Goal: Transaction & Acquisition: Purchase product/service

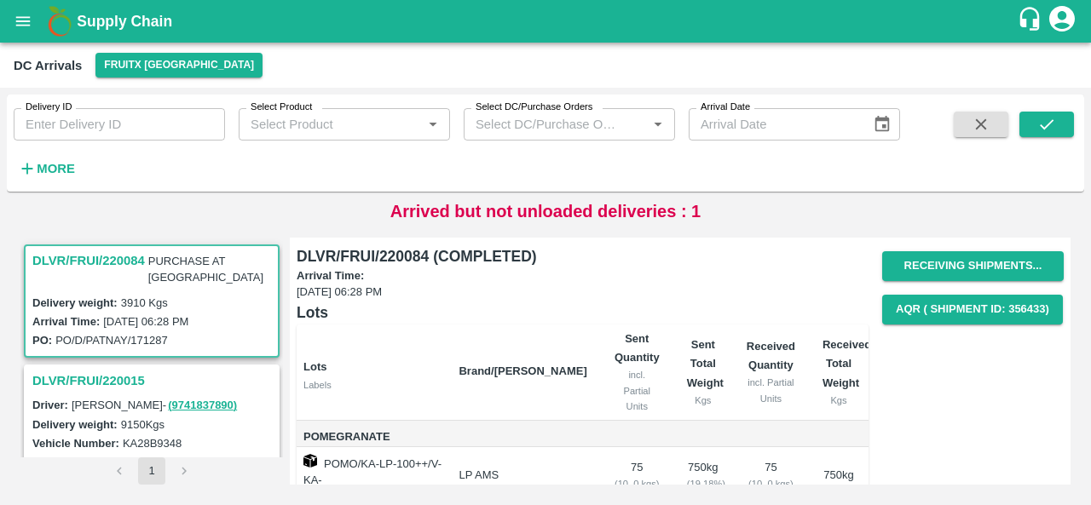
click at [22, 28] on icon "open drawer" at bounding box center [23, 21] width 19 height 19
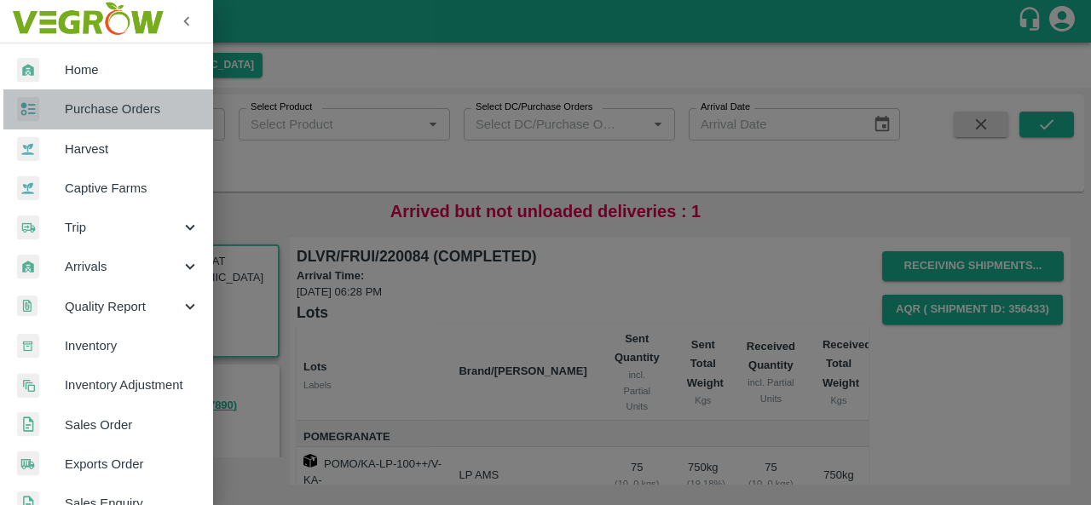
click at [138, 113] on span "Purchase Orders" at bounding box center [132, 109] width 135 height 19
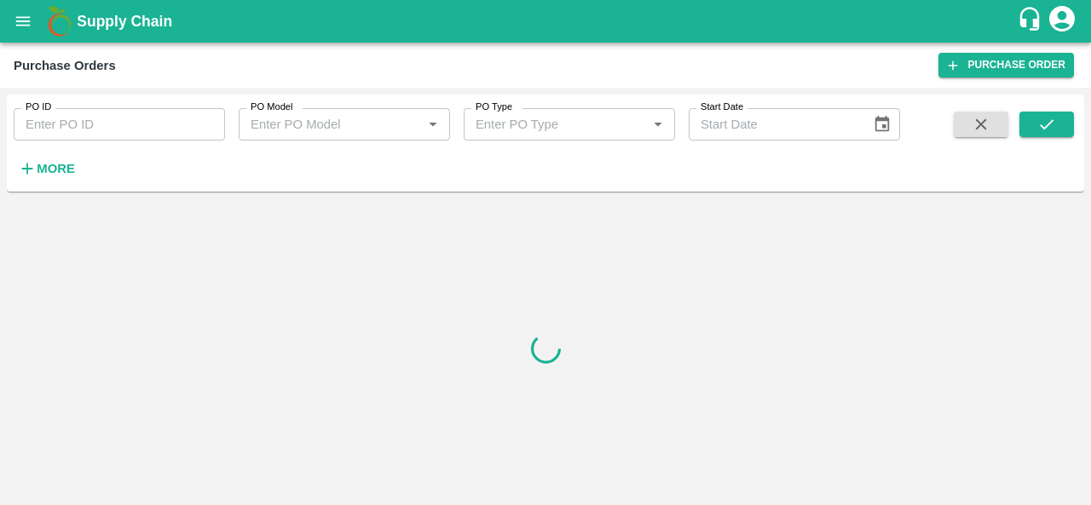
click at [65, 177] on h6 "More" at bounding box center [56, 169] width 38 height 22
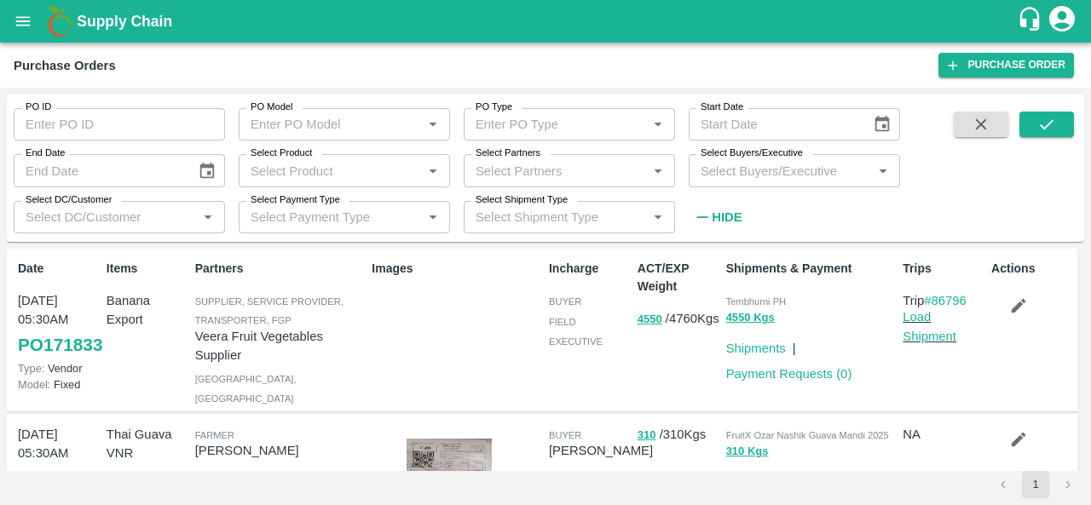
click at [781, 178] on input "Select Buyers/Executive" at bounding box center [780, 170] width 173 height 22
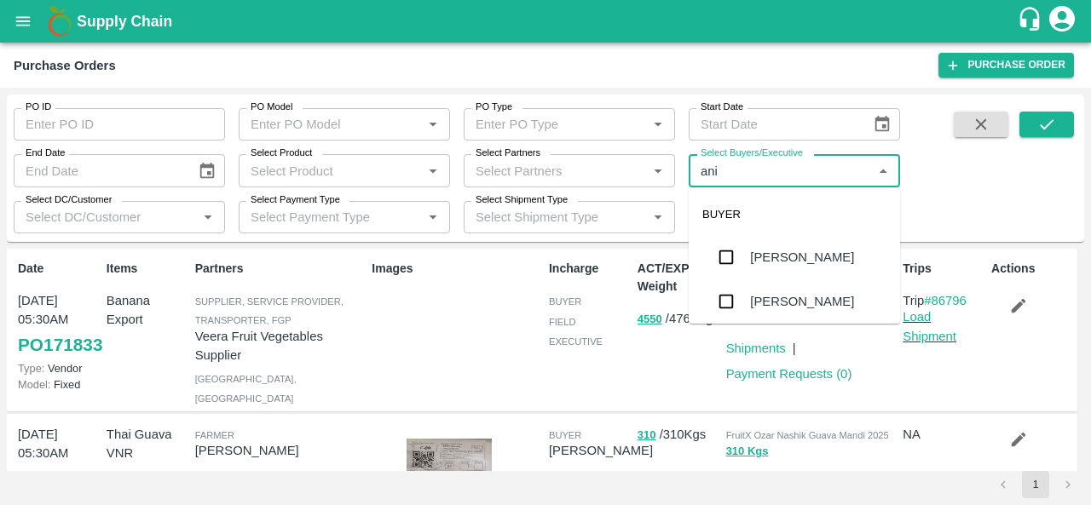
type input "anil"
click at [772, 262] on div "[PERSON_NAME]" at bounding box center [802, 257] width 104 height 19
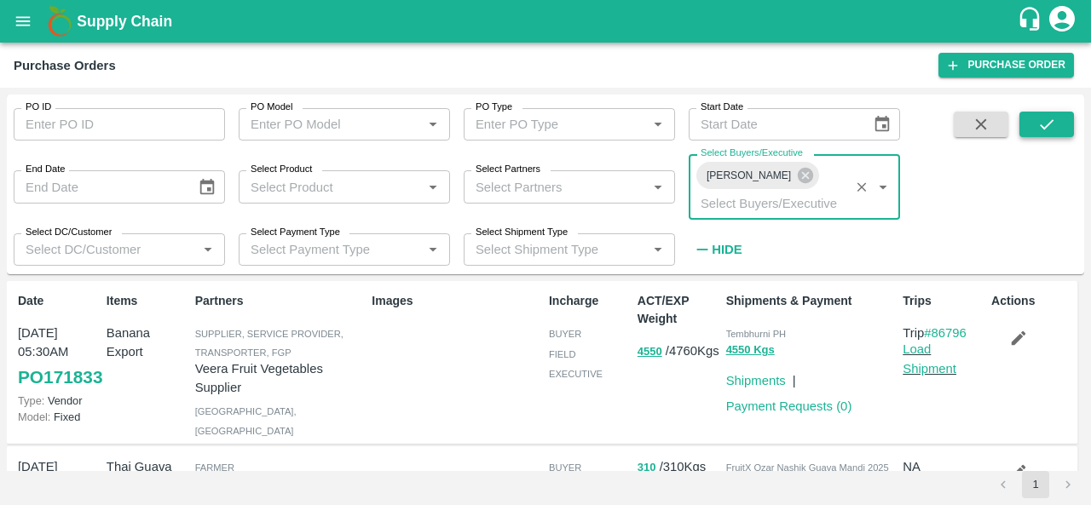
click at [1048, 134] on icon "submit" at bounding box center [1046, 124] width 19 height 19
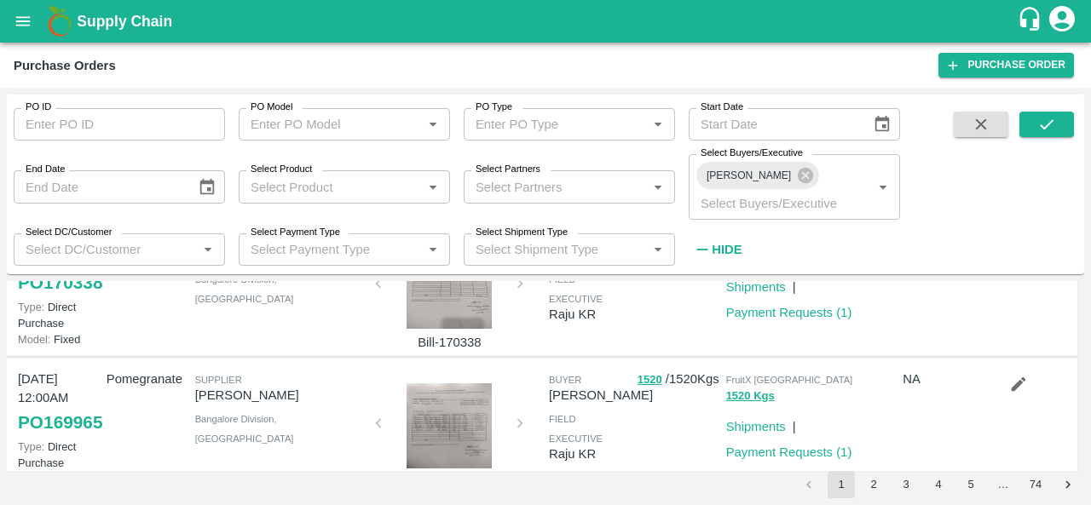
scroll to position [1221, 0]
drag, startPoint x: 1007, startPoint y: 301, endPoint x: 1034, endPoint y: 340, distance: 47.3
click at [1034, 213] on div at bounding box center [1028, 150] width 89 height 125
click at [1016, 117] on icon "button" at bounding box center [1019, 109] width 14 height 14
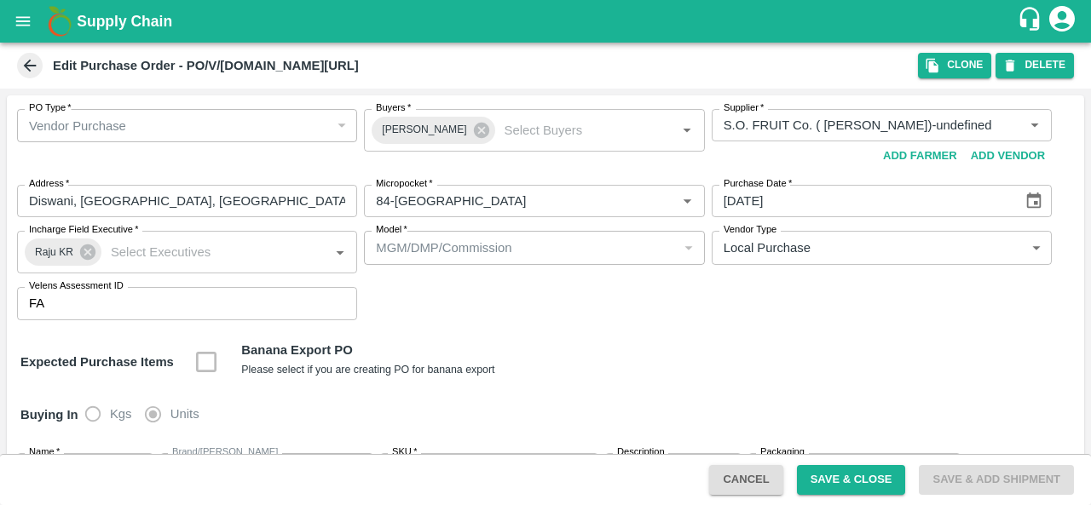
click at [24, 64] on icon at bounding box center [29, 65] width 19 height 19
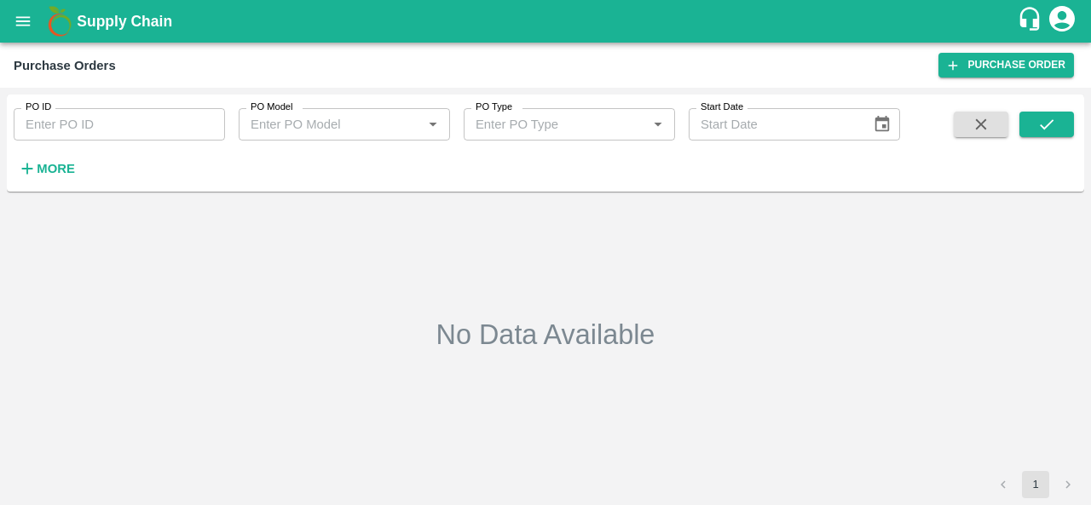
click at [149, 281] on div "No Data Available" at bounding box center [546, 334] width 1064 height 259
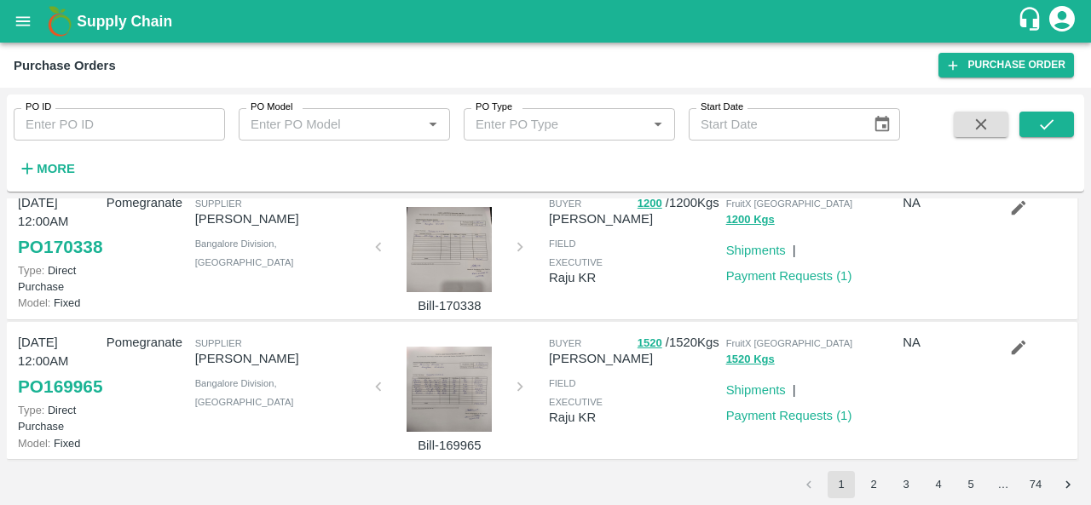
scroll to position [1174, 0]
click at [910, 119] on link "Load Shipment" at bounding box center [930, 103] width 54 height 32
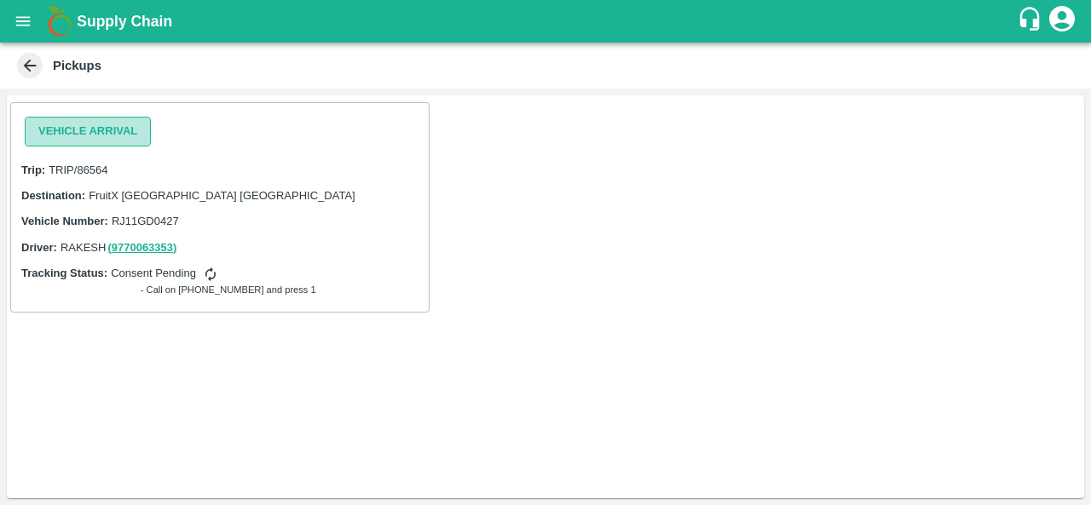
click at [89, 130] on button "Vehicle Arrival" at bounding box center [88, 132] width 126 height 30
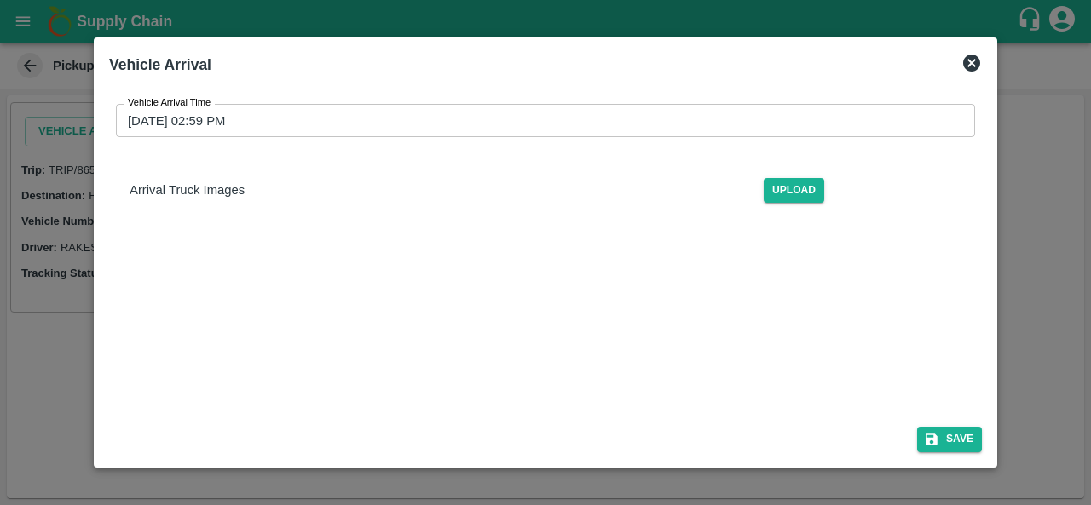
click at [165, 115] on input "26/08/2025 02:59 PM" at bounding box center [539, 120] width 847 height 32
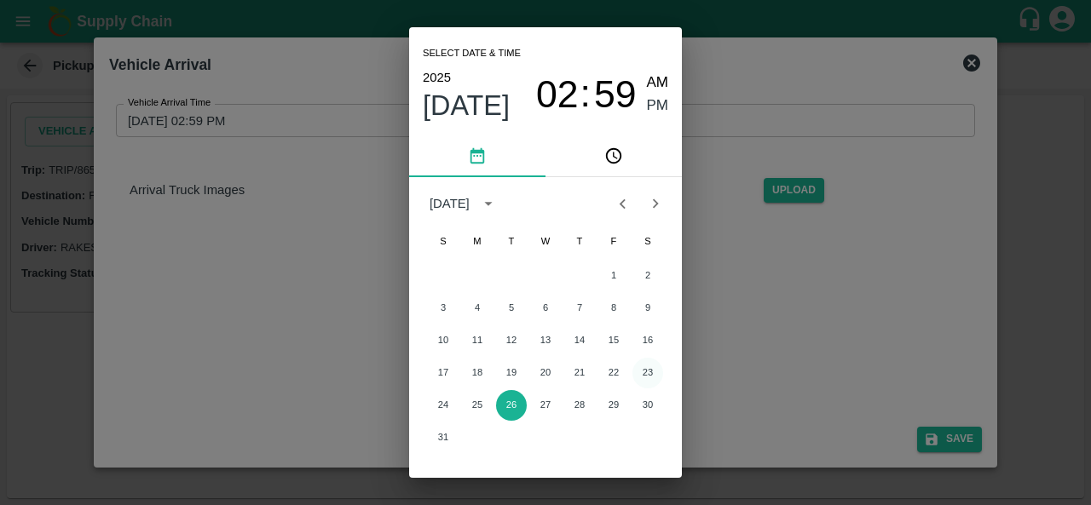
click at [641, 366] on button "23" at bounding box center [647, 373] width 31 height 31
type input "23/08/2025 02:59 PM"
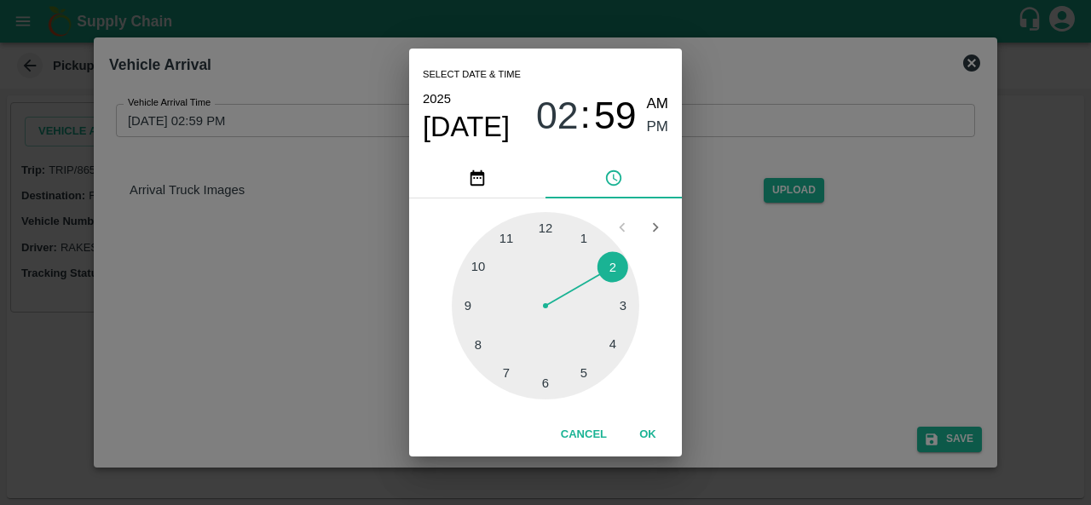
click at [750, 331] on div "Select date & time 2025 Aug 23 02 : 59 AM PM 1 2 3 4 5 6 7 8 9 10 11 12 Cancel …" at bounding box center [545, 252] width 1091 height 505
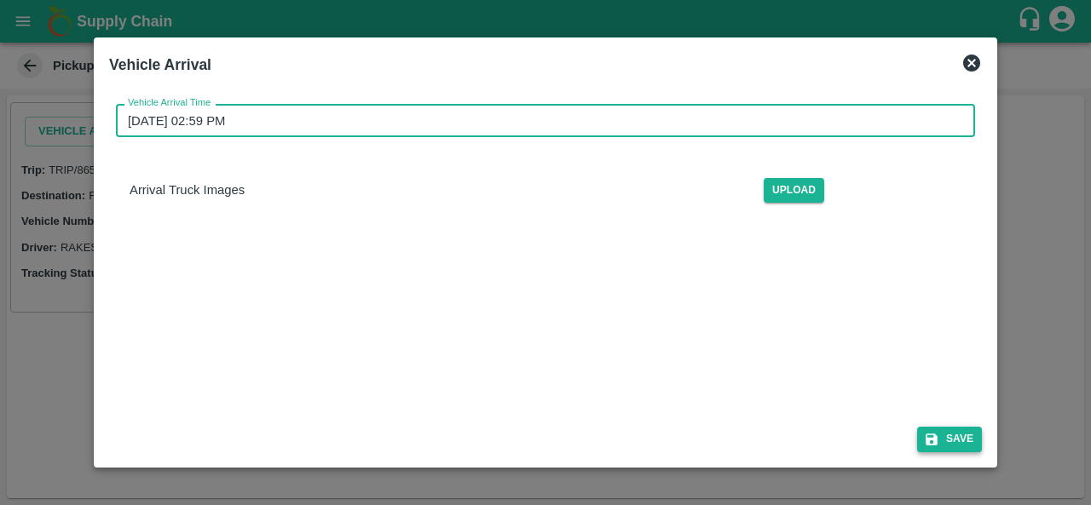
click at [954, 450] on button "Save" at bounding box center [949, 439] width 65 height 25
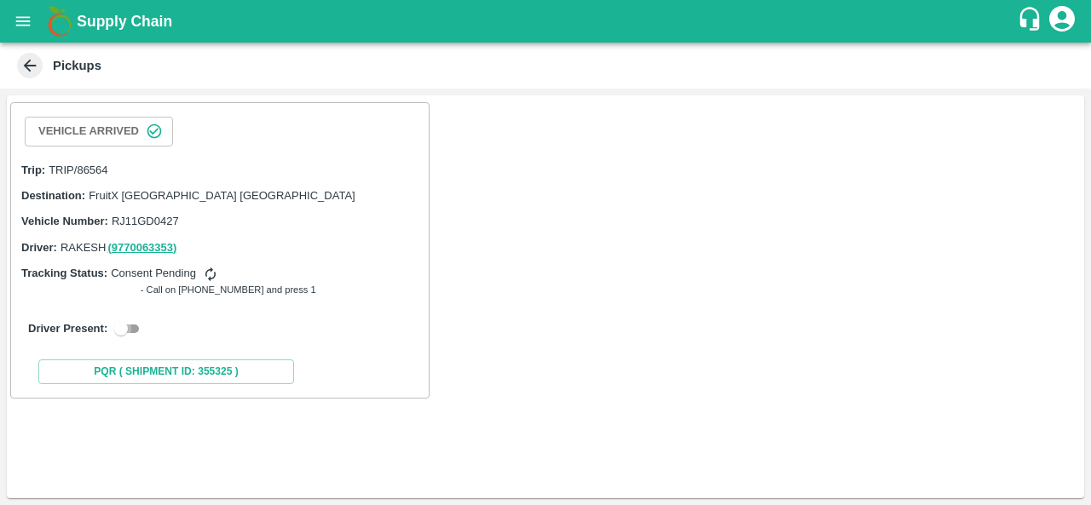
click at [124, 329] on input "checkbox" at bounding box center [120, 329] width 61 height 20
checkbox input "true"
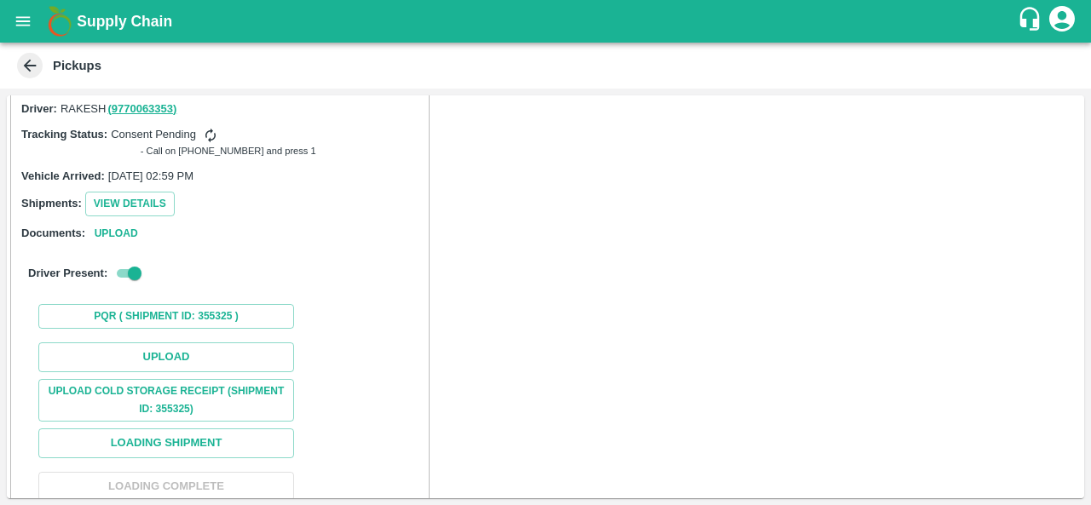
scroll to position [141, 0]
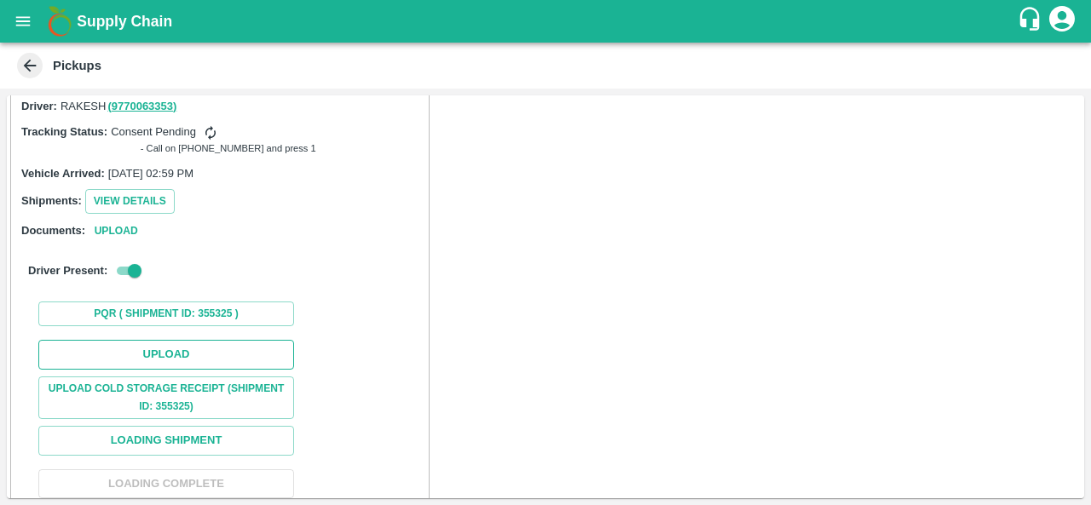
click at [193, 345] on button "Upload" at bounding box center [166, 355] width 256 height 30
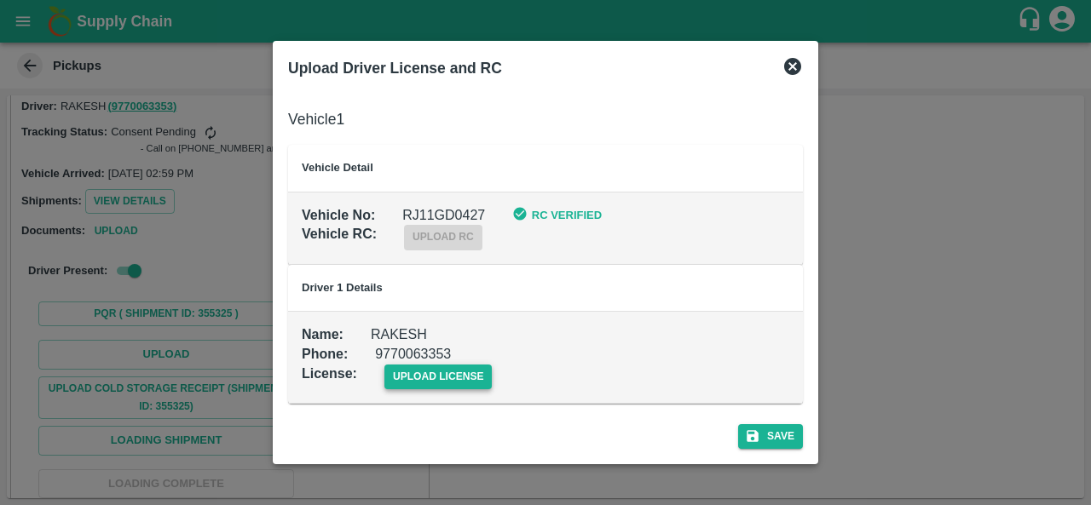
click at [441, 379] on span "upload license" at bounding box center [438, 377] width 108 height 25
click at [0, 0] on input "upload license" at bounding box center [0, 0] width 0 height 0
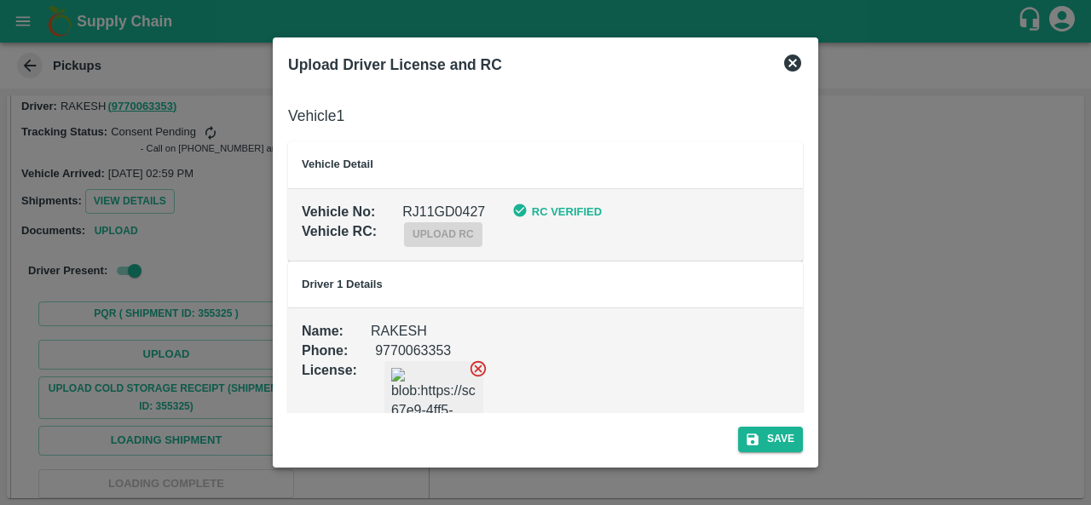
scroll to position [66, 0]
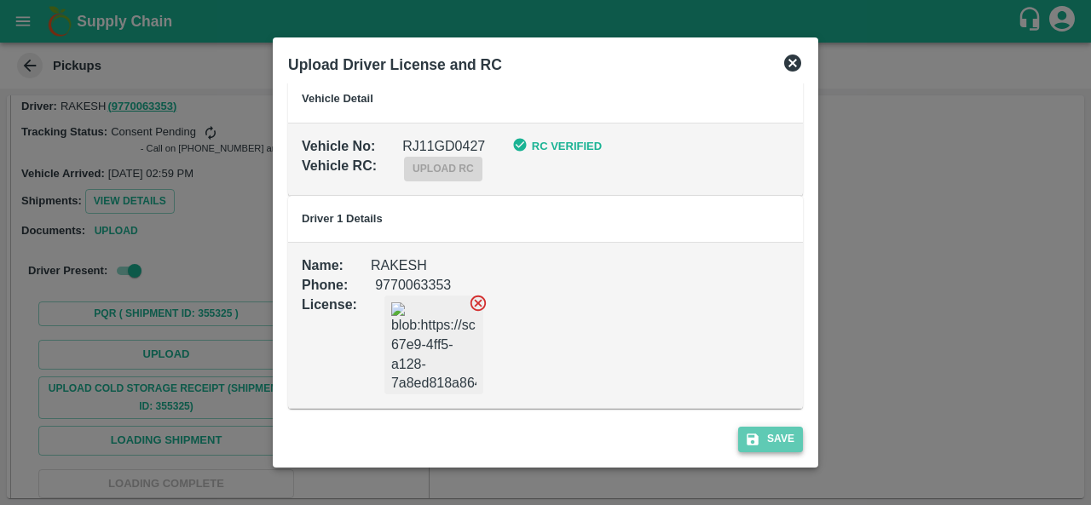
click at [777, 435] on button "Save" at bounding box center [770, 439] width 65 height 25
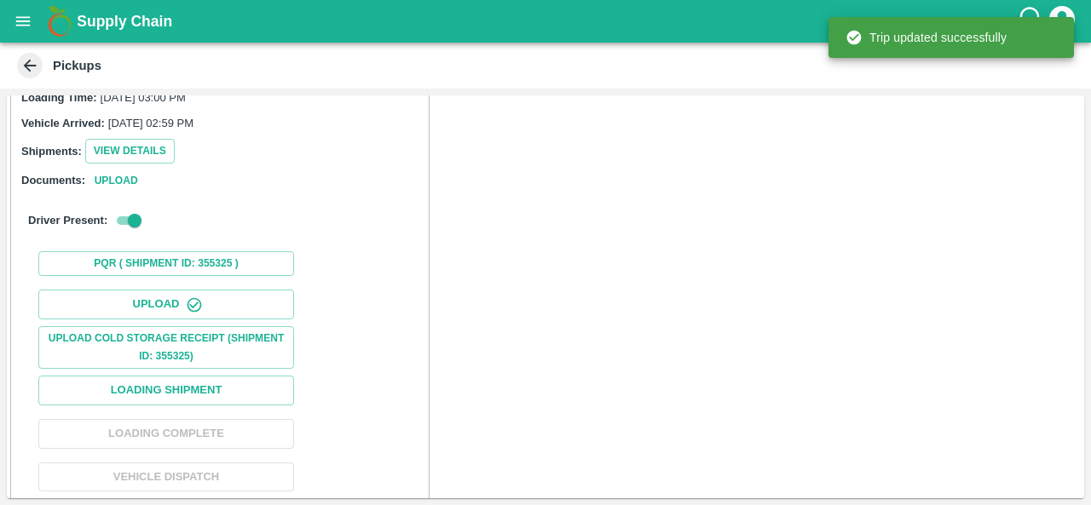
scroll to position [269, 0]
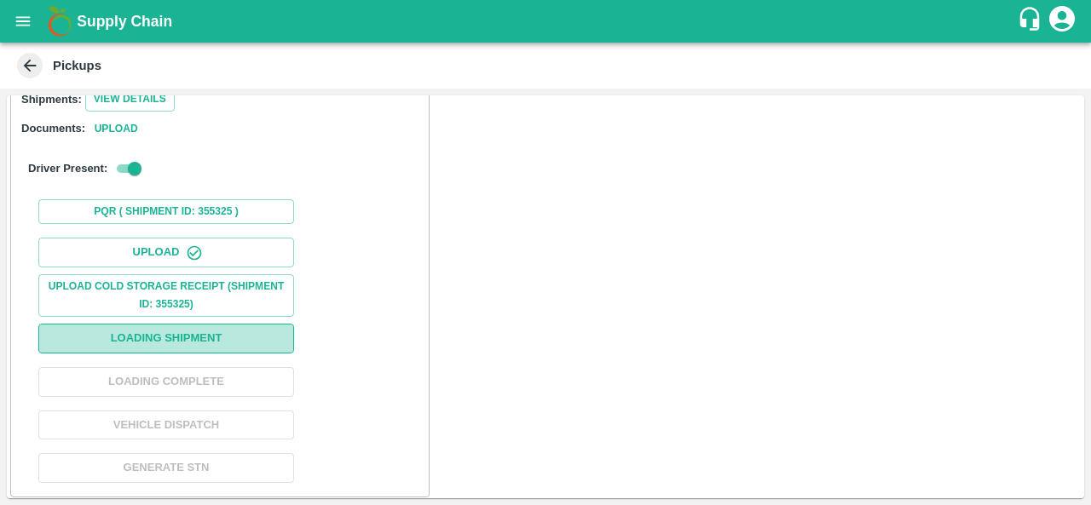
click at [146, 334] on button "Loading Shipment" at bounding box center [166, 339] width 256 height 30
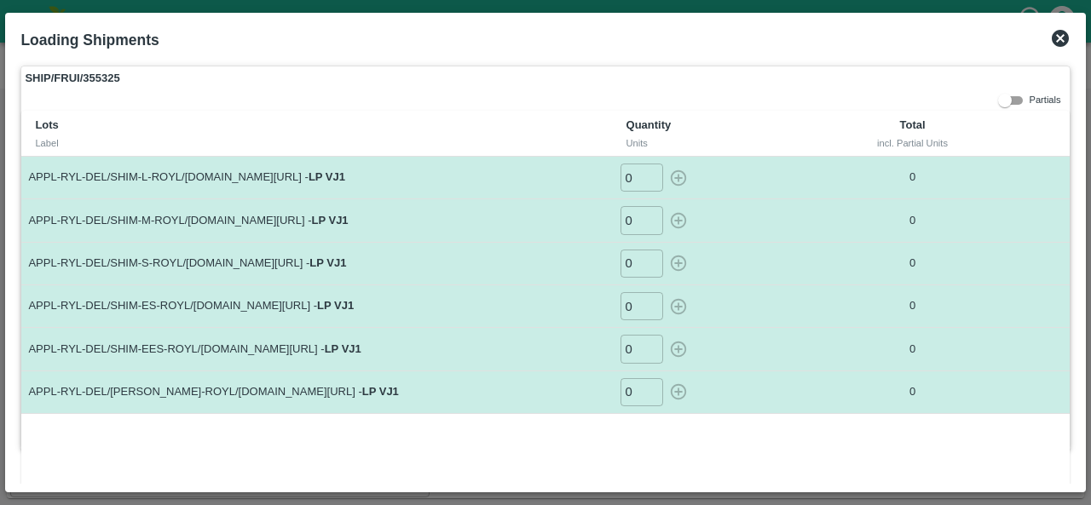
click at [1064, 43] on icon at bounding box center [1060, 38] width 17 height 17
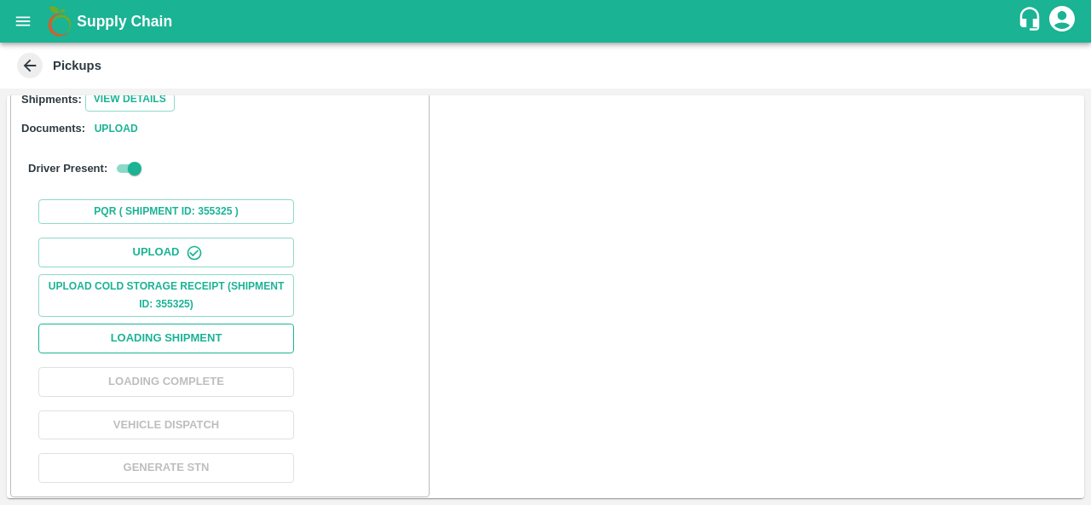
click at [162, 337] on button "Loading Shipment" at bounding box center [166, 339] width 256 height 30
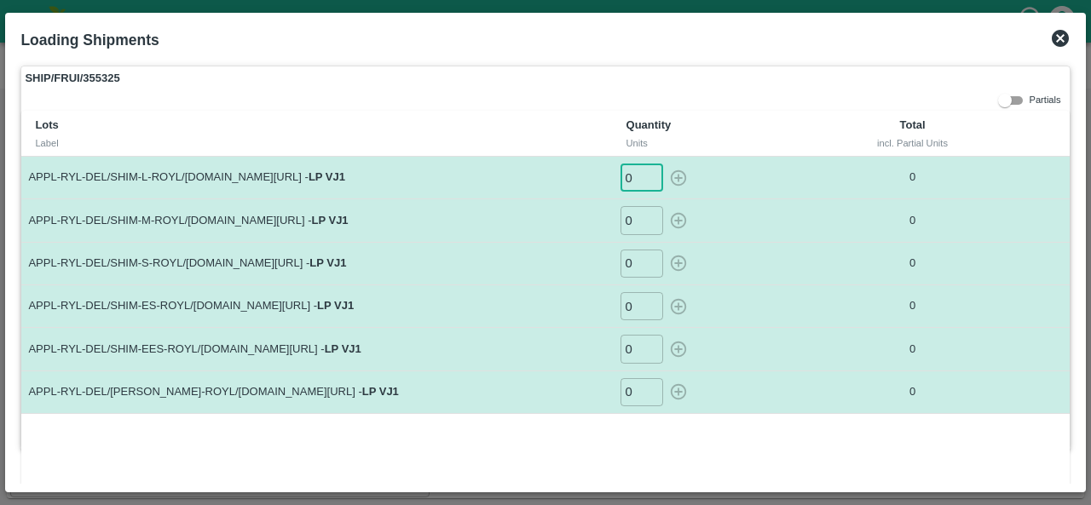
click at [629, 182] on input "0" at bounding box center [641, 178] width 43 height 28
click at [672, 177] on icon "button" at bounding box center [678, 178] width 19 height 19
type input "0"
click at [633, 216] on input "0" at bounding box center [641, 220] width 43 height 28
click at [677, 221] on icon "button" at bounding box center [678, 221] width 16 height 16
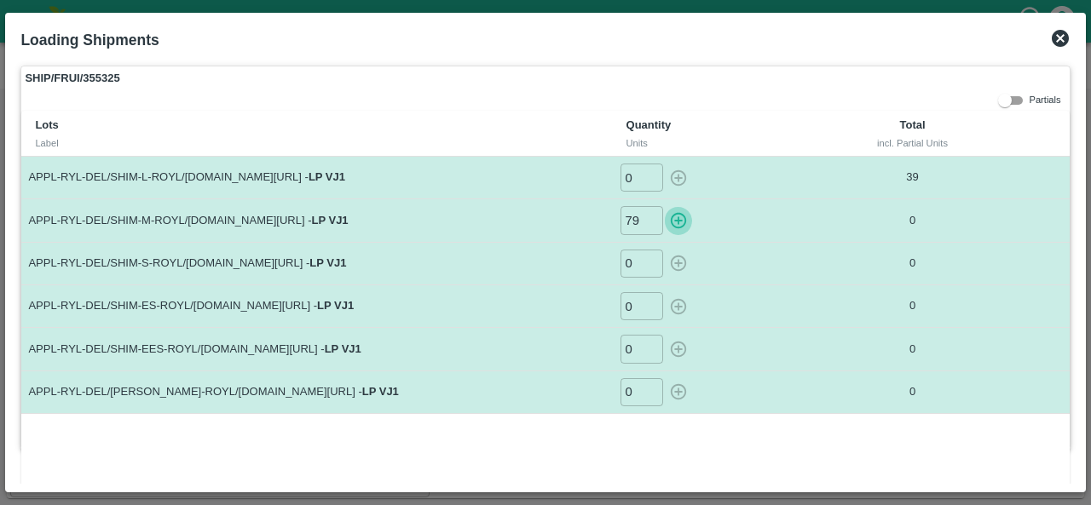
type input "0"
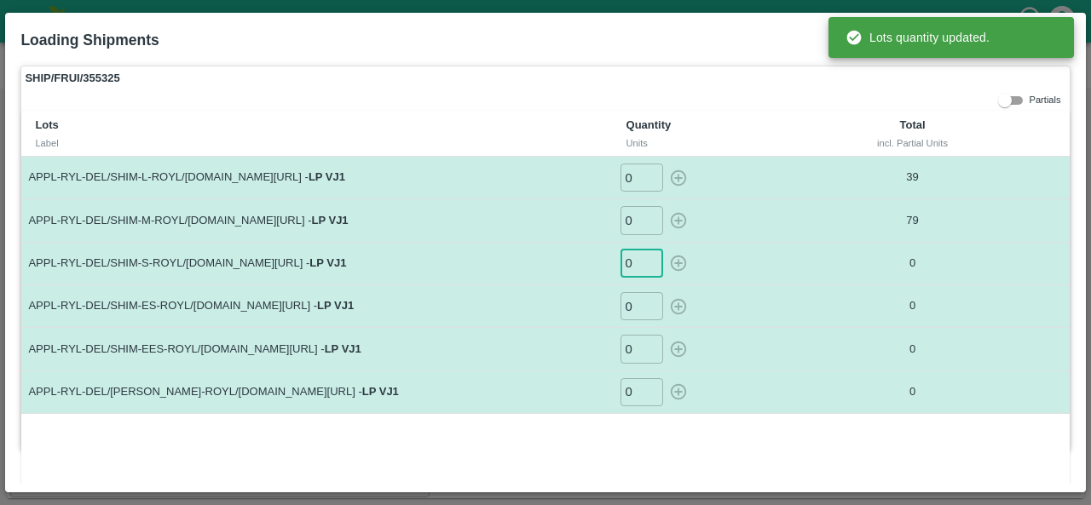
click at [632, 262] on input "0" at bounding box center [641, 264] width 43 height 28
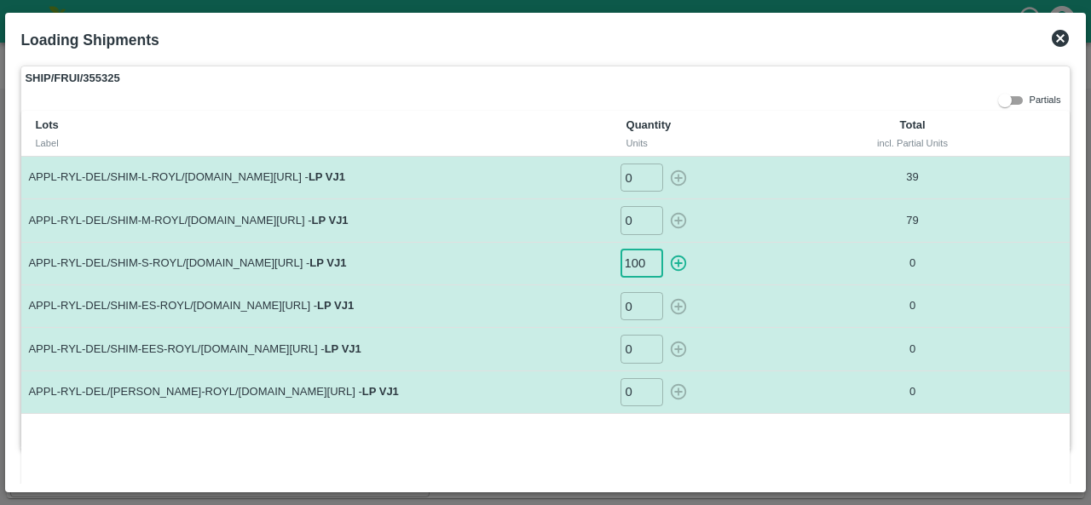
scroll to position [0, 0]
click at [675, 259] on icon "button" at bounding box center [678, 264] width 16 height 16
type input "0"
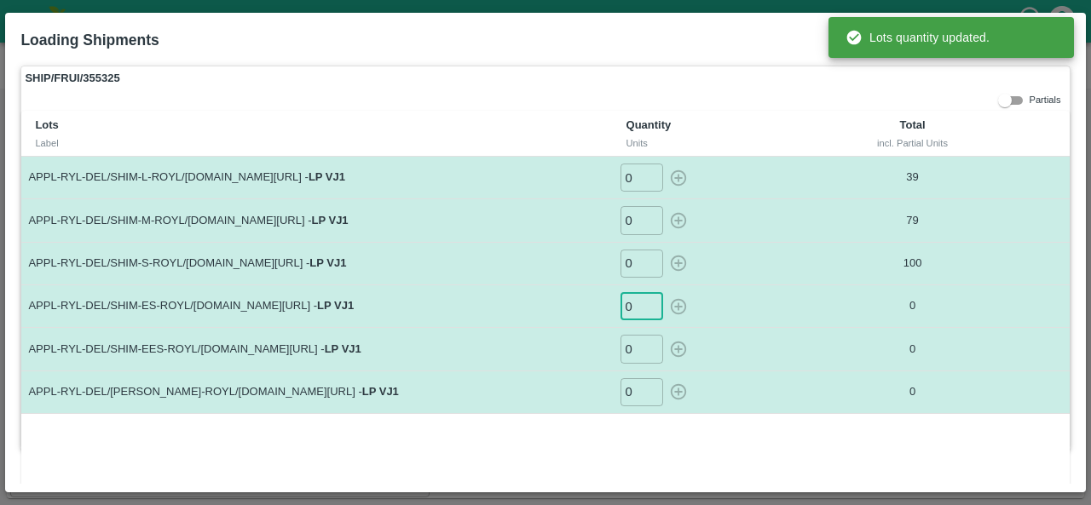
click at [627, 300] on input "0" at bounding box center [641, 306] width 43 height 28
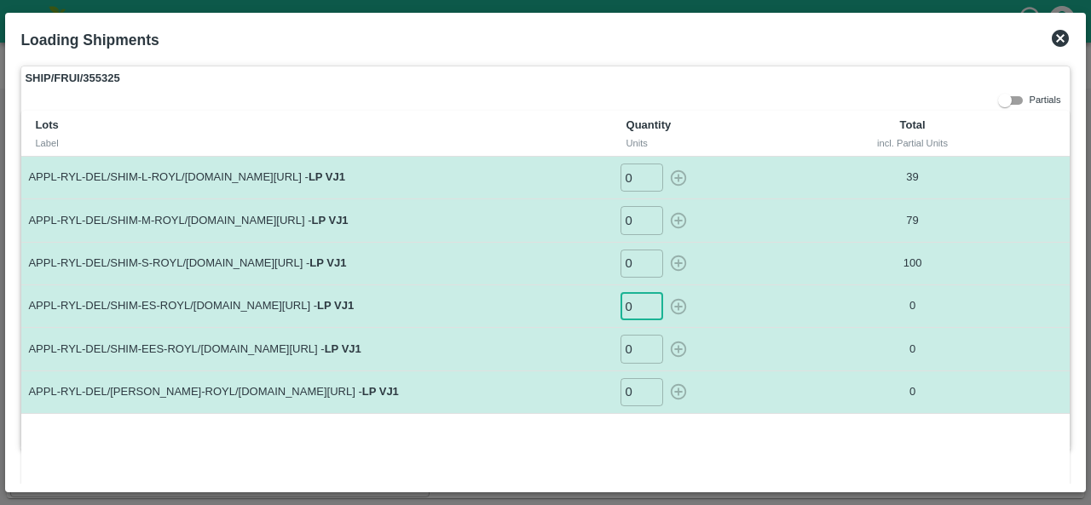
click at [627, 300] on input "0" at bounding box center [641, 306] width 43 height 28
click at [677, 305] on icon "button" at bounding box center [678, 306] width 16 height 16
type input "0"
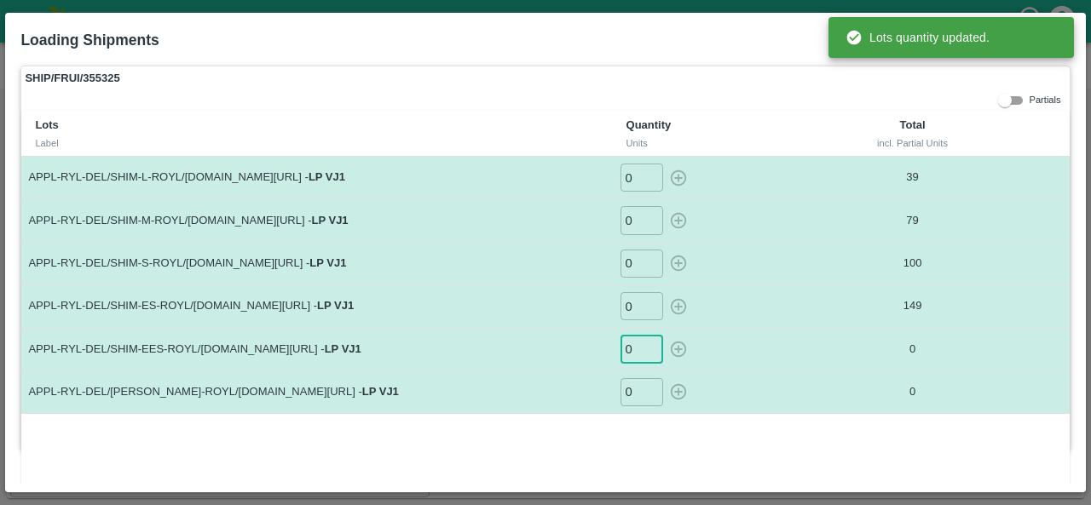
click at [631, 346] on input "0" at bounding box center [641, 349] width 43 height 28
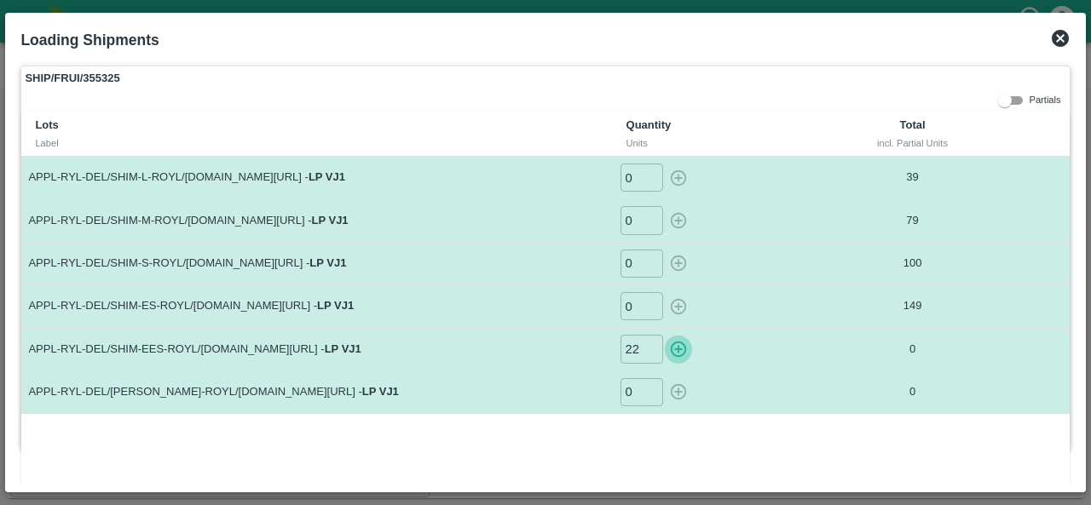
click at [678, 348] on icon "button" at bounding box center [678, 350] width 16 height 16
type input "0"
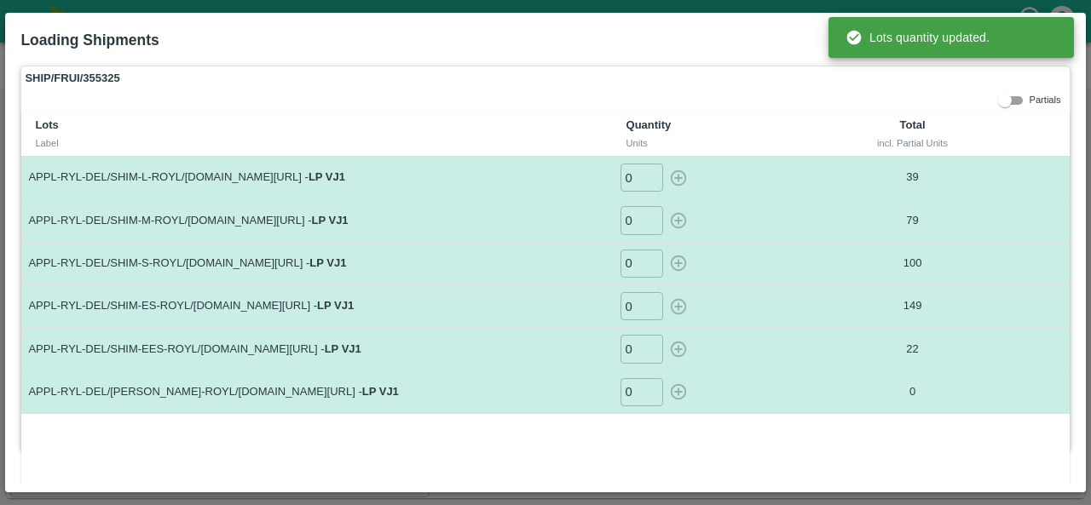
click at [574, 427] on div "Lots Label Quantity Units Total incl. Partial Units APPL-RYL-DEL/SHIM-L-ROYL/F-…" at bounding box center [544, 303] width 1047 height 384
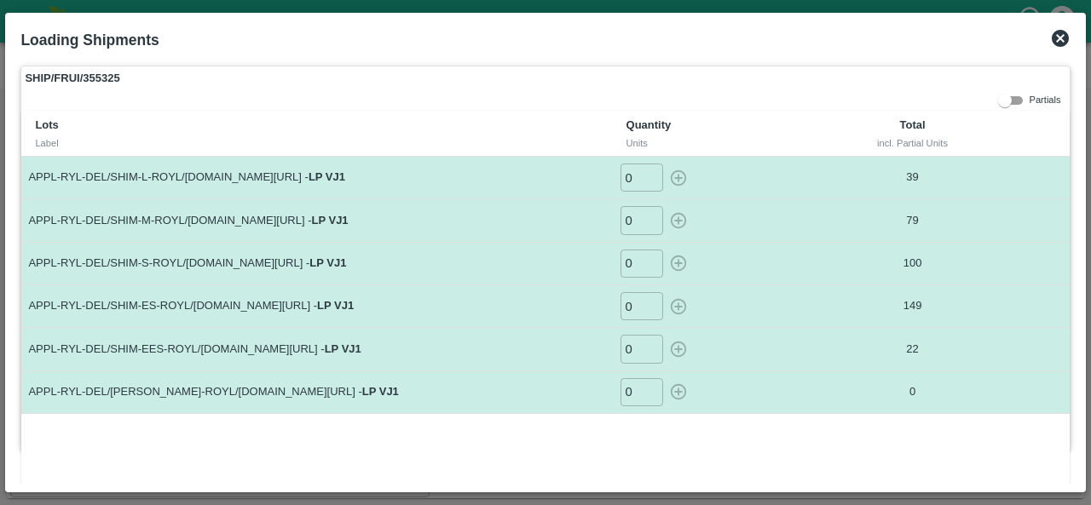
click at [1060, 37] on icon at bounding box center [1060, 38] width 17 height 17
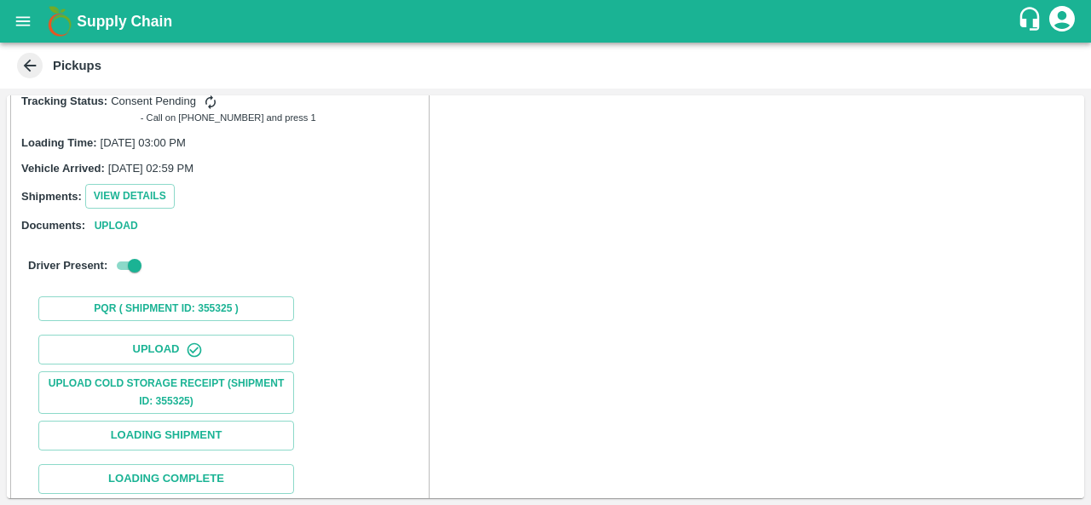
scroll to position [173, 0]
click at [135, 197] on button "View Details" at bounding box center [129, 195] width 89 height 25
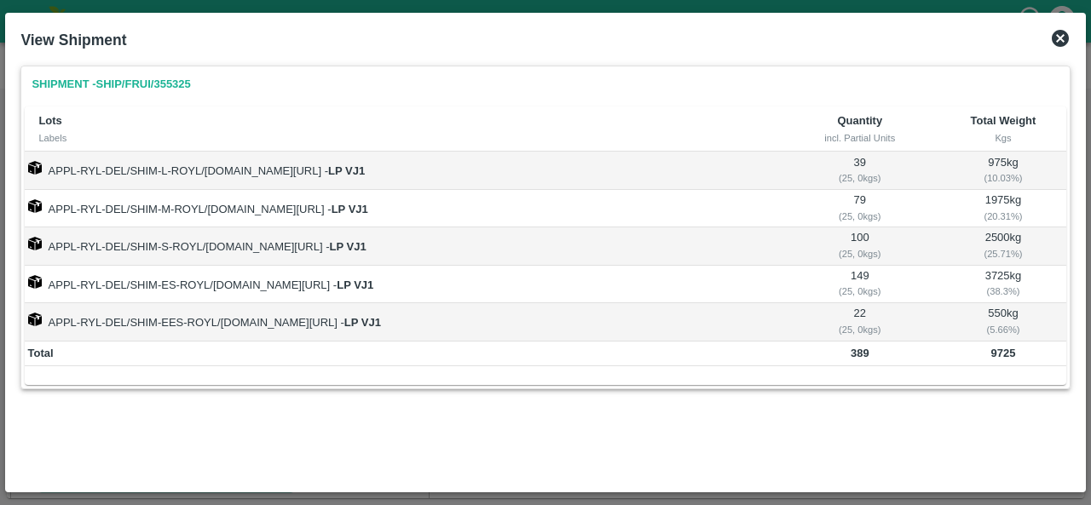
click at [1062, 41] on icon at bounding box center [1060, 38] width 20 height 20
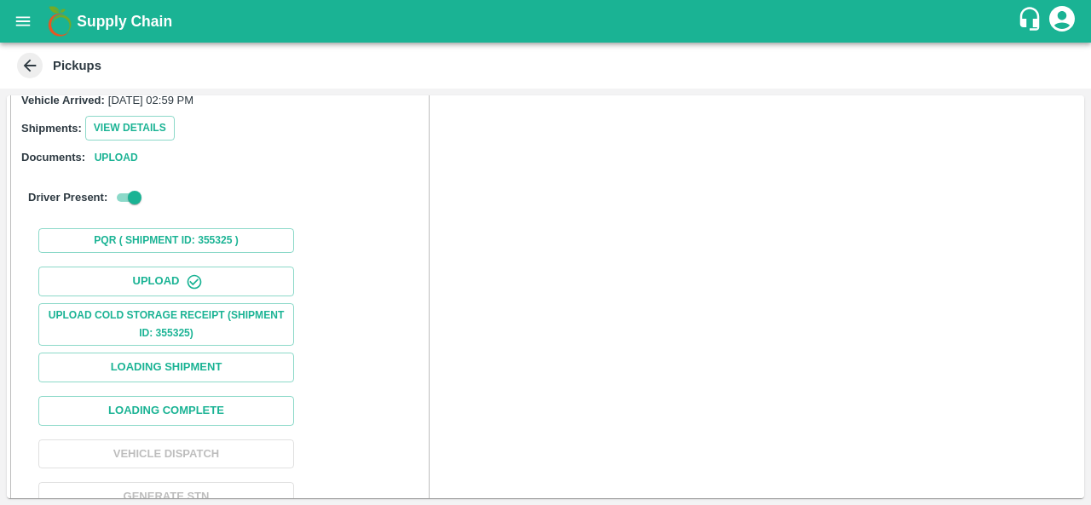
scroll to position [241, 0]
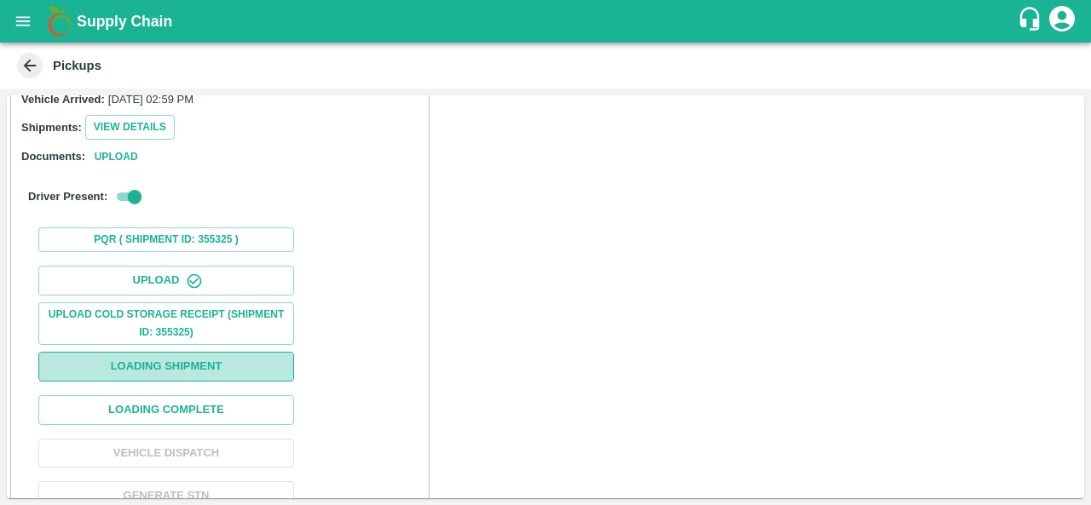
click at [247, 360] on button "Loading Shipment" at bounding box center [166, 367] width 256 height 30
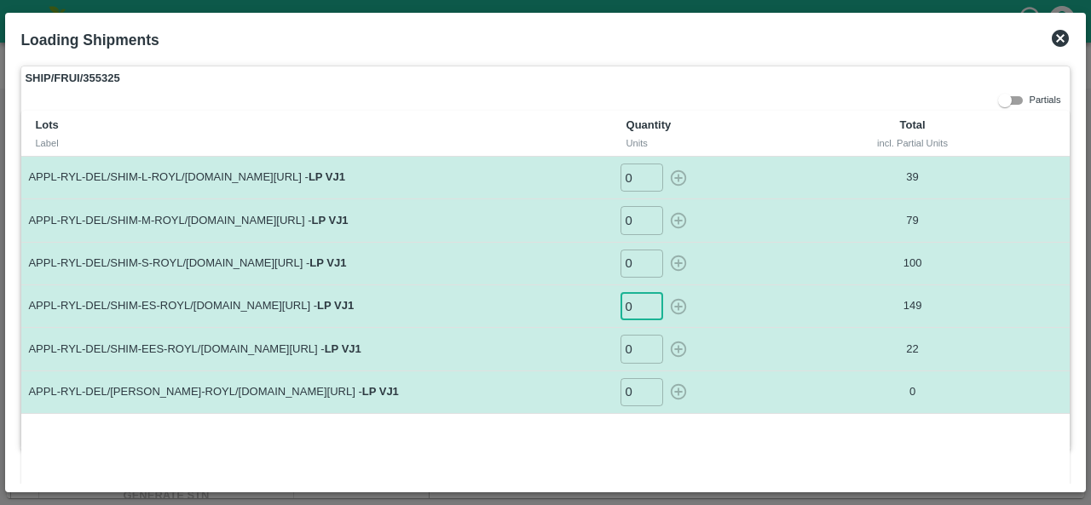
click at [637, 303] on input "0" at bounding box center [641, 306] width 43 height 28
click at [678, 309] on icon "button" at bounding box center [678, 306] width 19 height 19
type input "0"
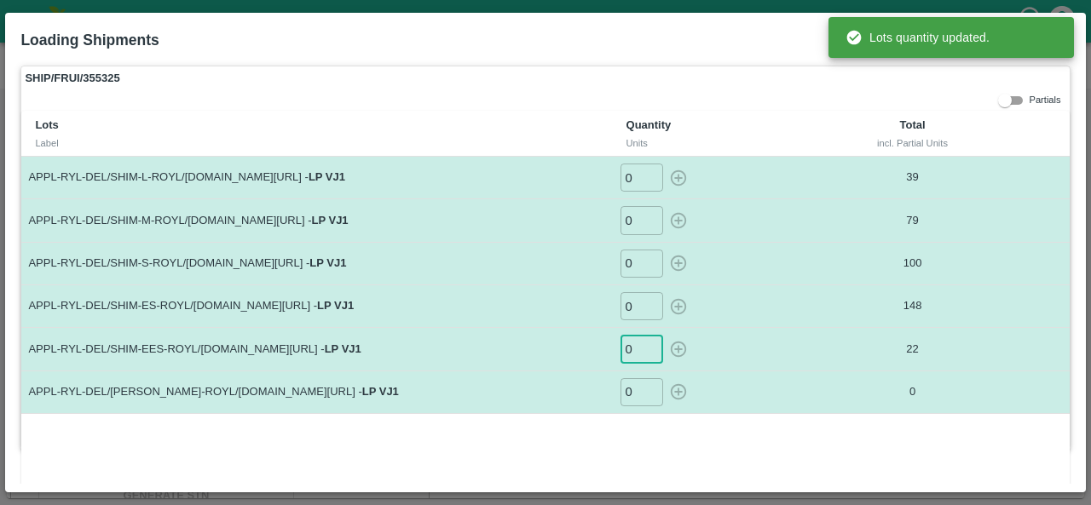
click at [634, 348] on input "0" at bounding box center [641, 349] width 43 height 28
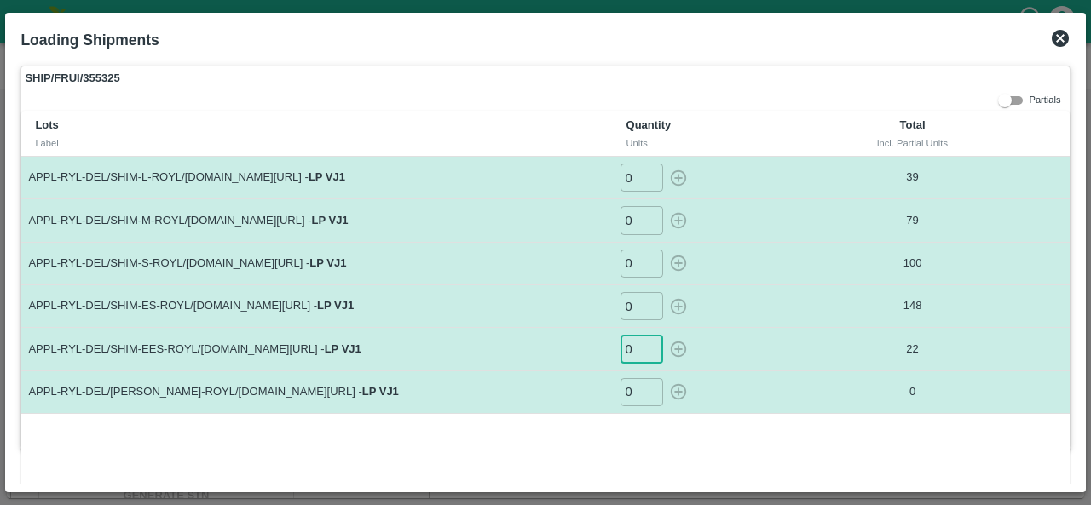
click at [634, 348] on input "0" at bounding box center [641, 349] width 43 height 28
click at [679, 345] on icon "button" at bounding box center [678, 349] width 19 height 19
type input "0"
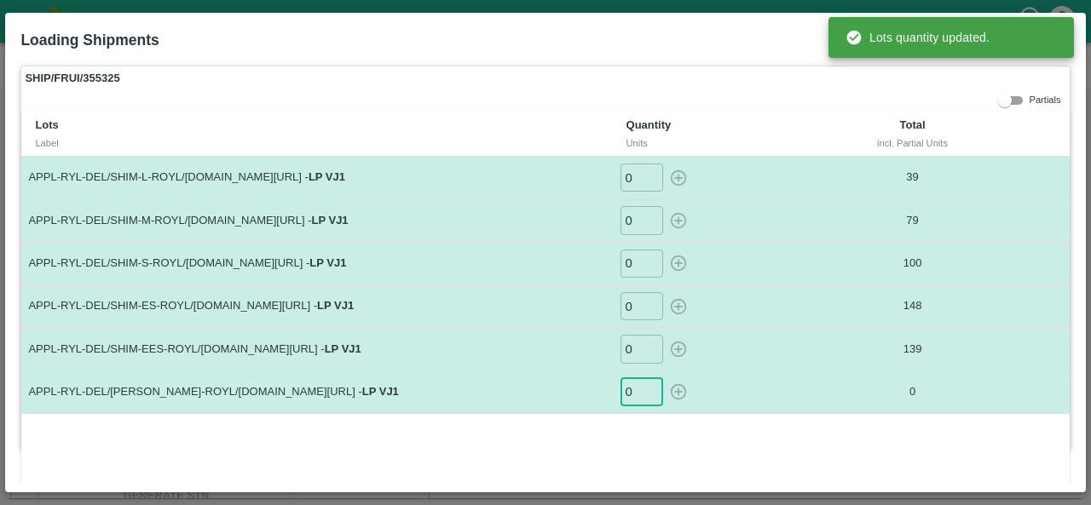
click at [627, 390] on input "0" at bounding box center [641, 392] width 43 height 28
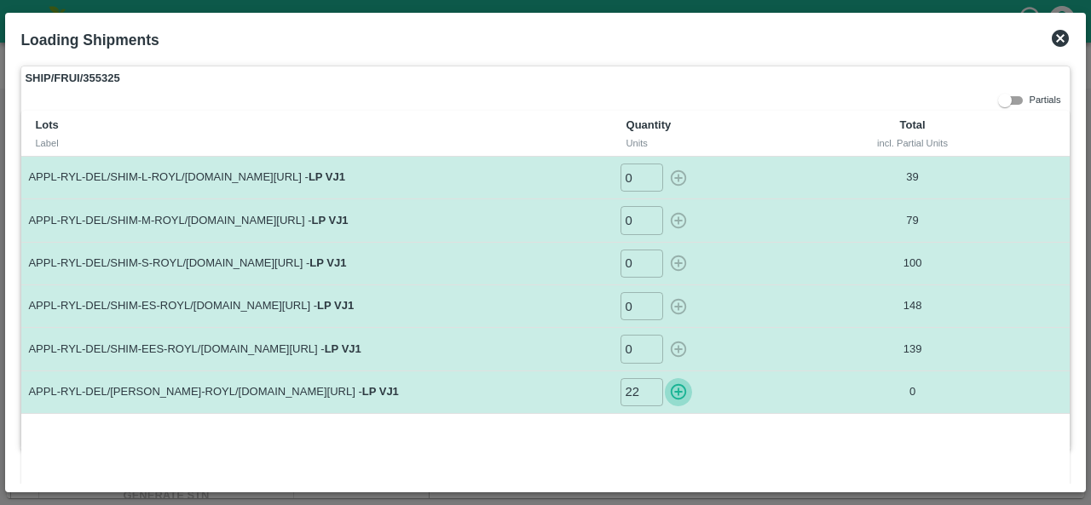
click at [672, 394] on icon "button" at bounding box center [678, 392] width 19 height 19
type input "0"
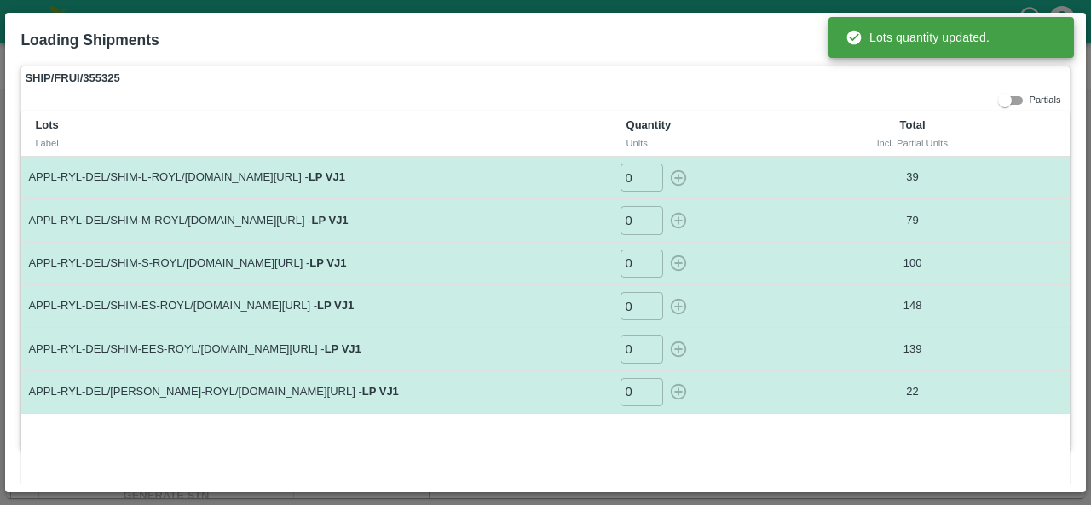
click at [704, 64] on div "SHIP/FRUI/355325 Partials Lots Label Quantity Units Total incl. Partial Units A…" at bounding box center [545, 271] width 1063 height 425
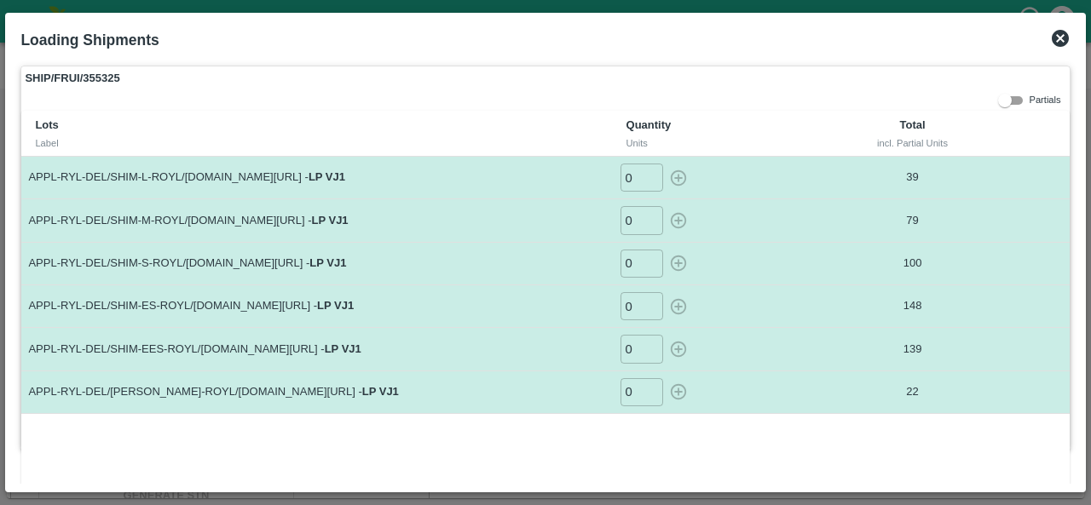
click at [1060, 37] on icon at bounding box center [1060, 38] width 20 height 20
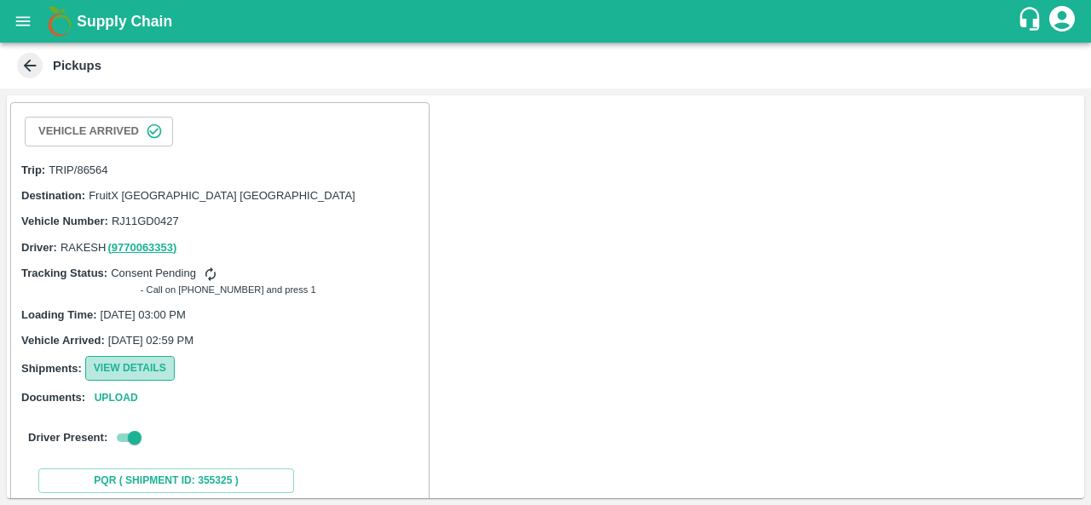
click at [124, 368] on button "View Details" at bounding box center [129, 368] width 89 height 25
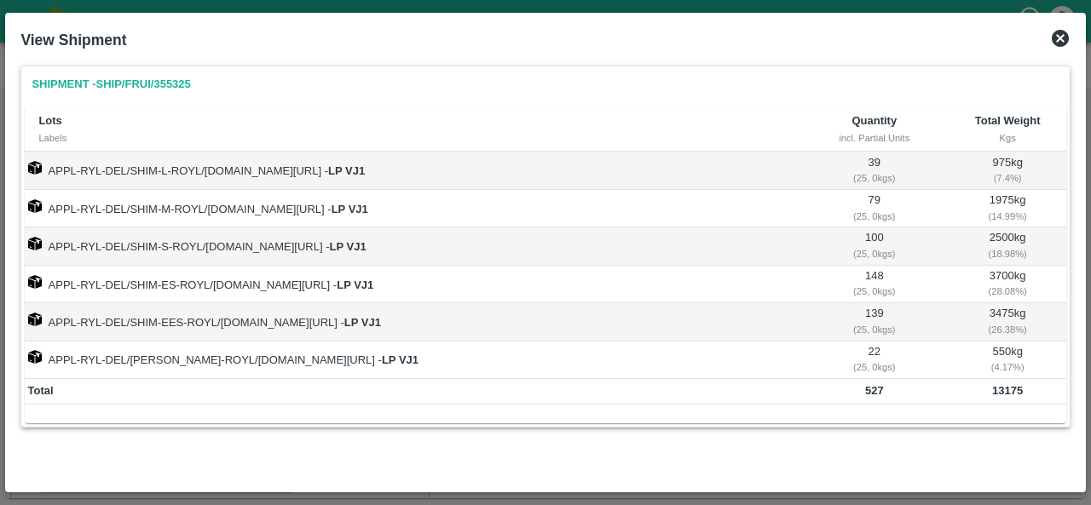
click at [1059, 39] on icon at bounding box center [1060, 38] width 20 height 20
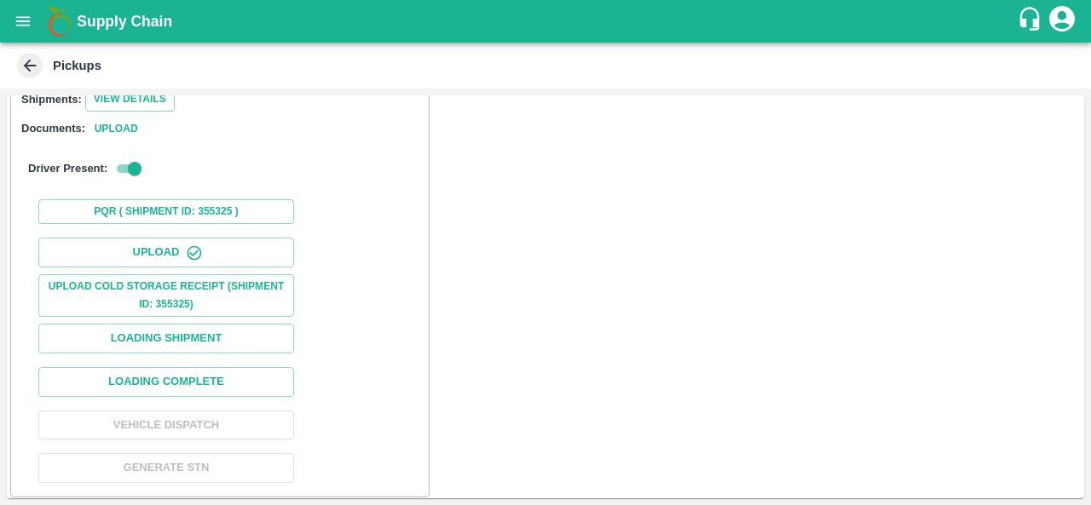
scroll to position [268, 0]
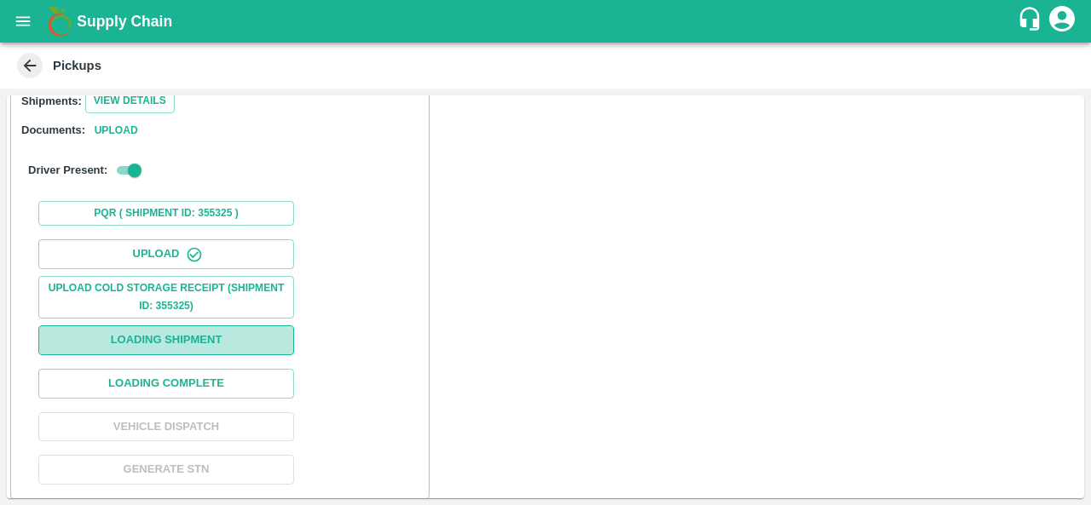
click at [243, 335] on button "Loading Shipment" at bounding box center [166, 341] width 256 height 30
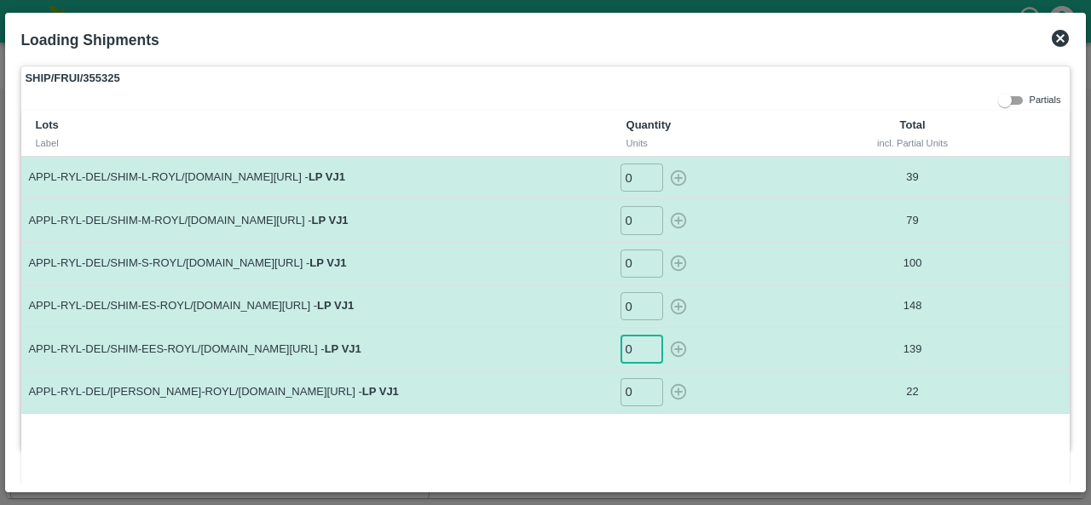
click at [636, 344] on input "0" at bounding box center [641, 349] width 43 height 28
click at [626, 345] on input "number" at bounding box center [641, 349] width 43 height 28
click at [683, 345] on icon "button" at bounding box center [678, 350] width 16 height 16
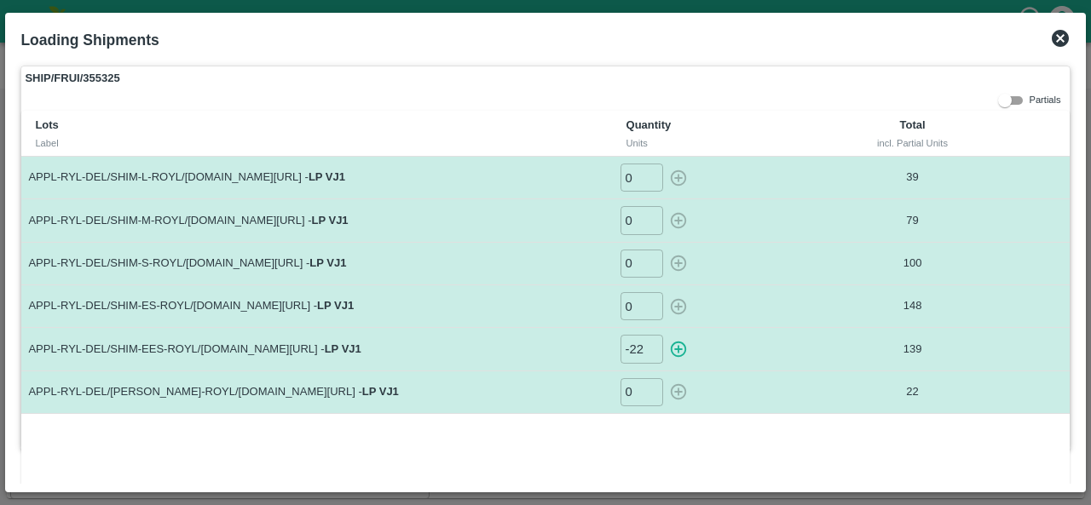
type input "0"
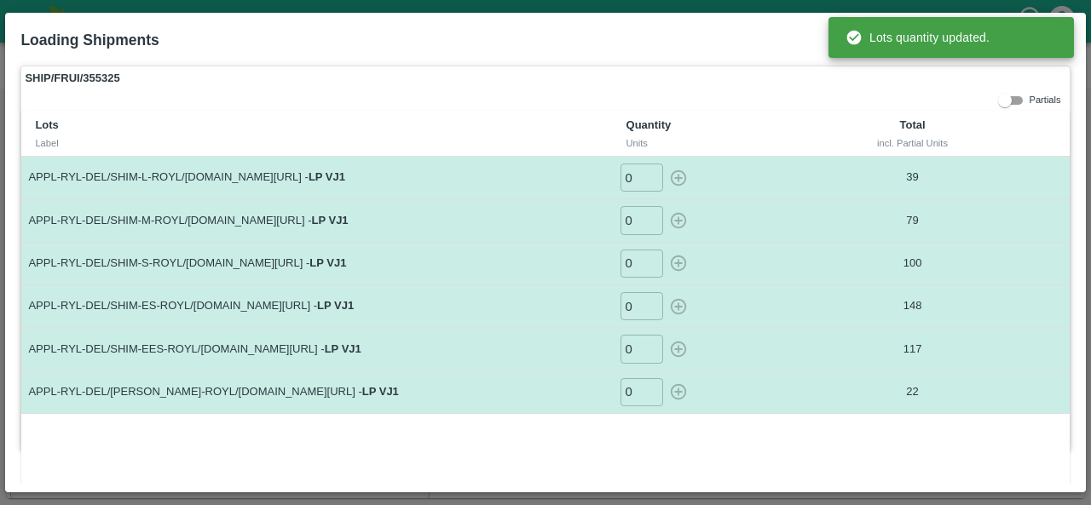
click at [721, 54] on div "Loading Shipments" at bounding box center [524, 36] width 1035 height 44
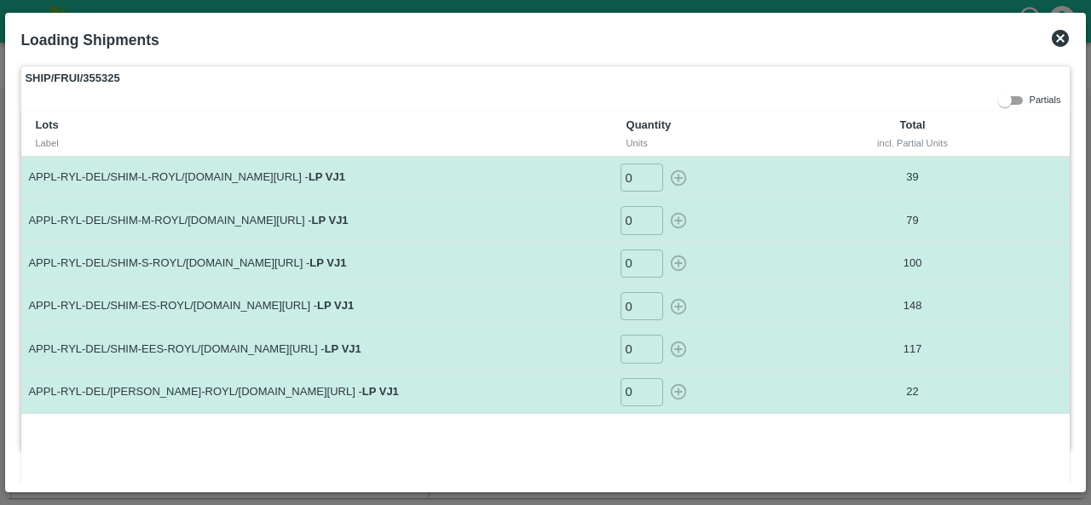
click at [1052, 39] on icon at bounding box center [1060, 38] width 17 height 17
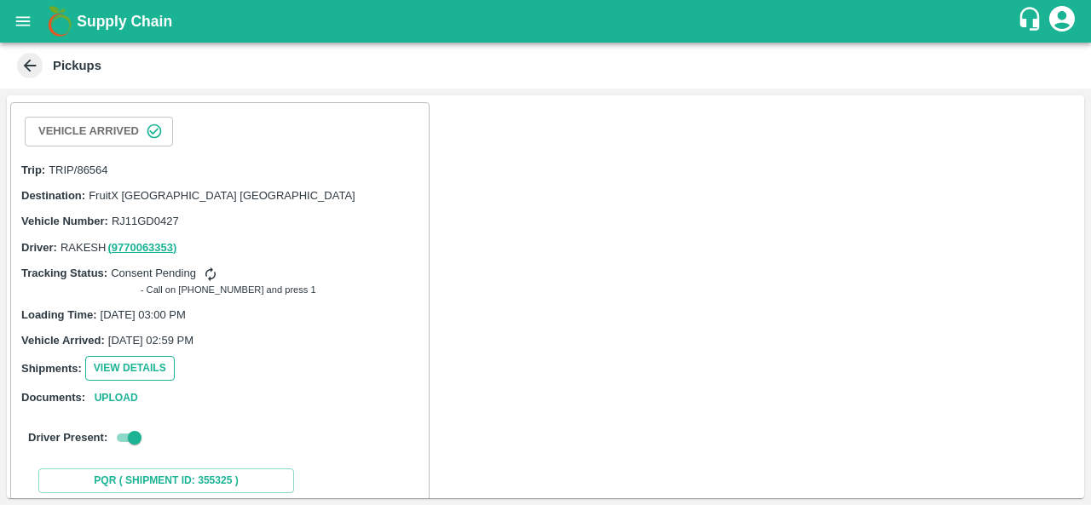
click at [141, 366] on button "View Details" at bounding box center [129, 368] width 89 height 25
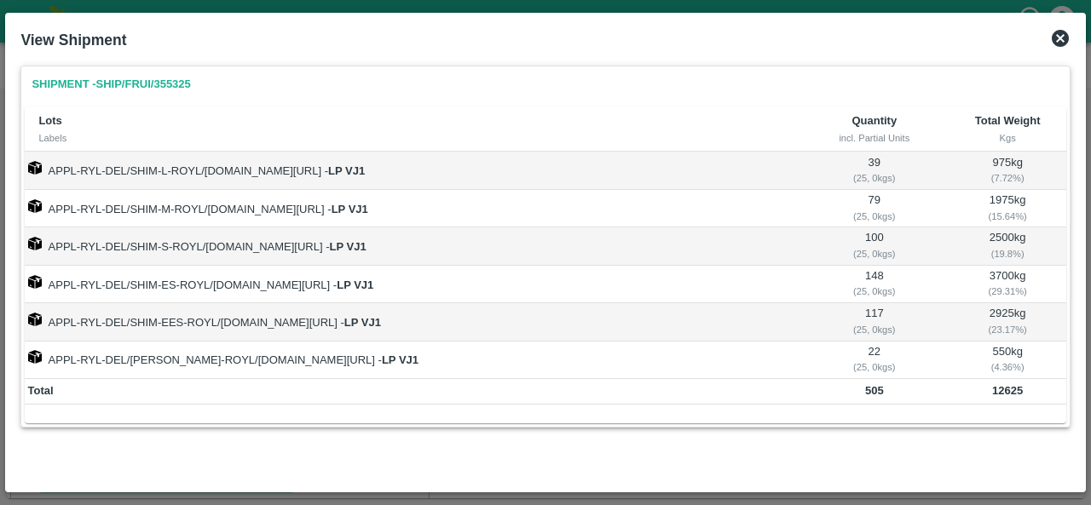
click at [1062, 33] on icon at bounding box center [1060, 38] width 17 height 17
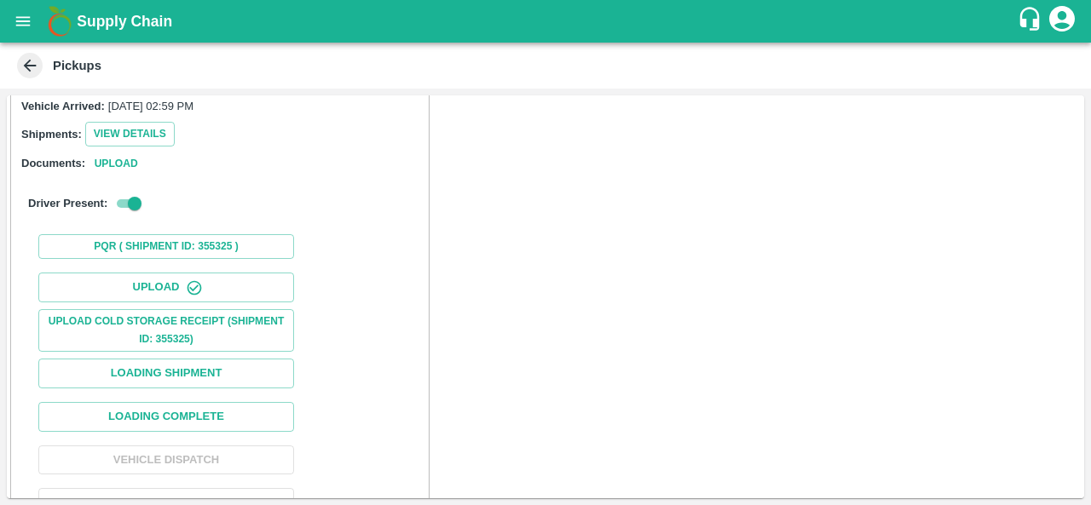
scroll to position [269, 0]
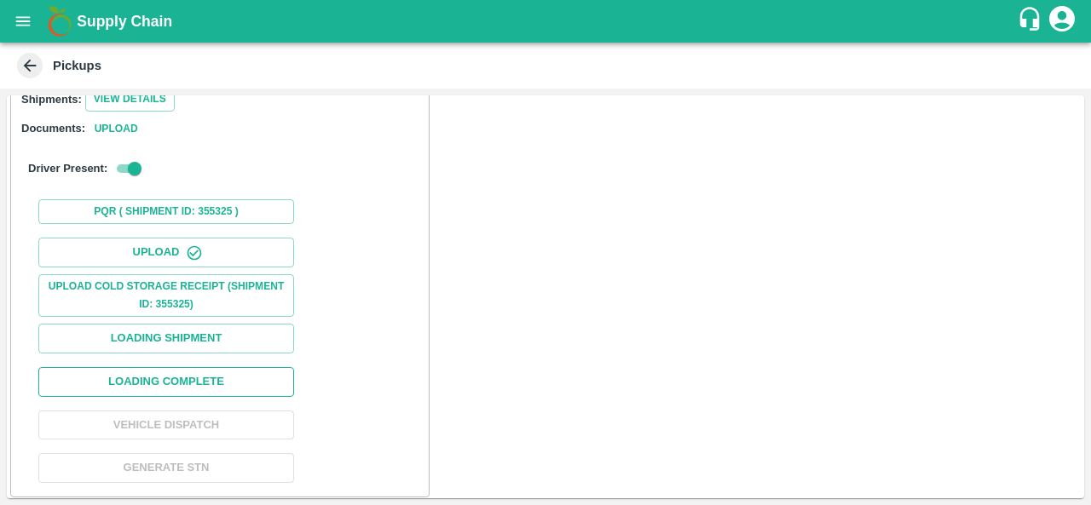
click at [171, 372] on button "Loading Complete" at bounding box center [166, 382] width 256 height 30
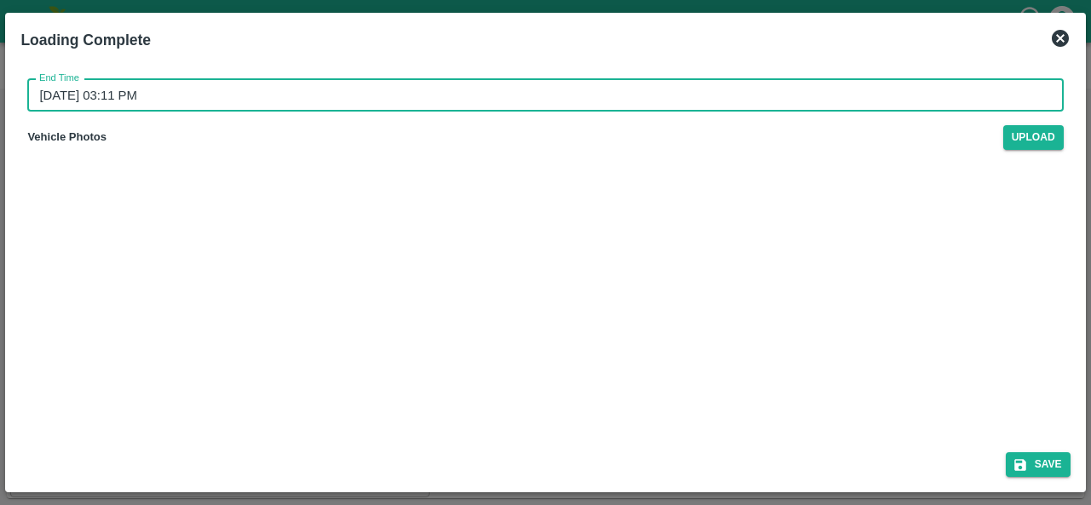
click at [95, 95] on input "26/08/2025 03:11 PM" at bounding box center [539, 95] width 1024 height 32
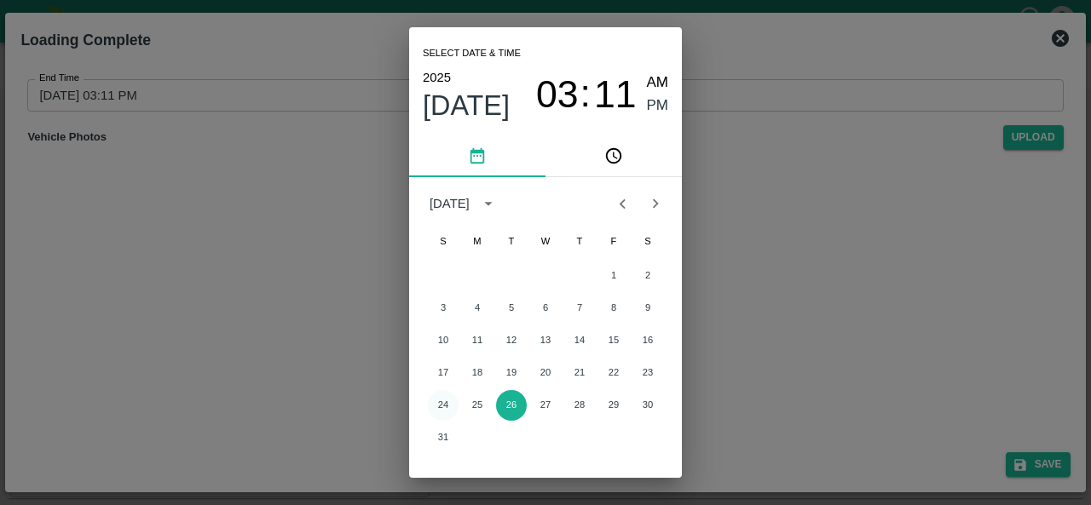
click at [439, 406] on button "24" at bounding box center [443, 405] width 31 height 31
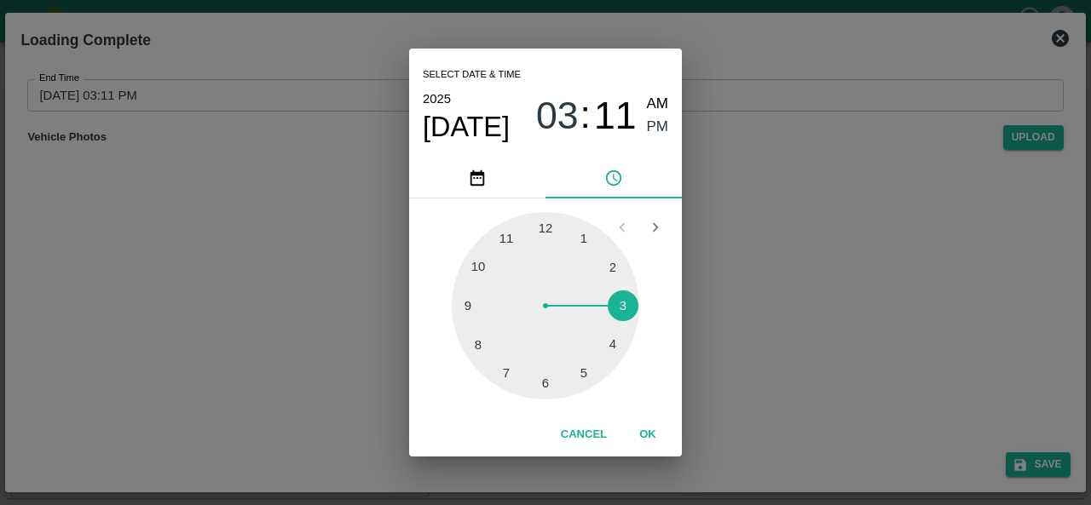
click at [804, 405] on div "Select date & time 2025 Aug 24 03 : 11 AM PM 1 2 3 4 5 6 7 8 9 10 11 12 Cancel …" at bounding box center [545, 252] width 1091 height 505
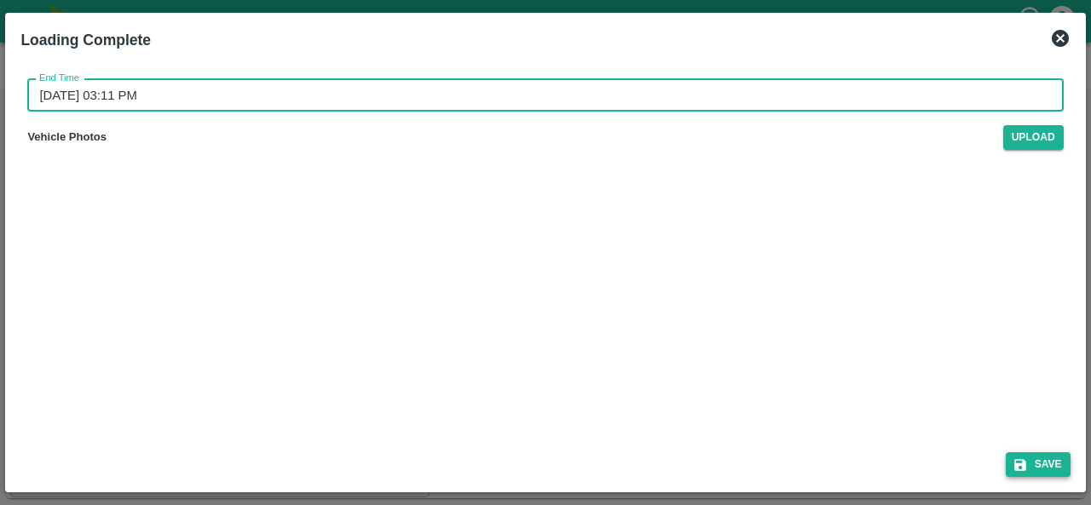
click at [1033, 473] on button "Save" at bounding box center [1038, 465] width 65 height 25
type input "26/08/2025 03:11 PM"
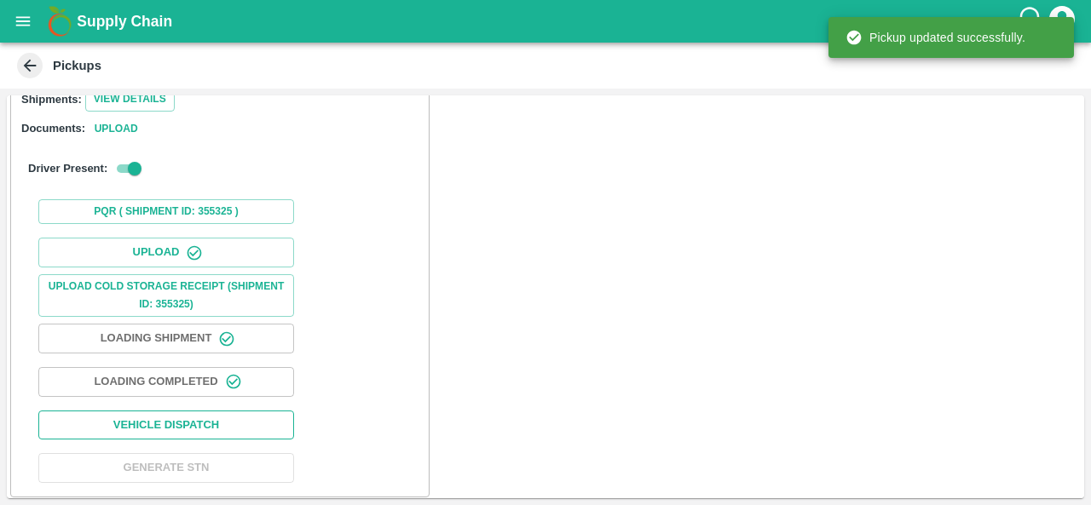
click at [170, 425] on button "Vehicle Dispatch" at bounding box center [166, 426] width 256 height 30
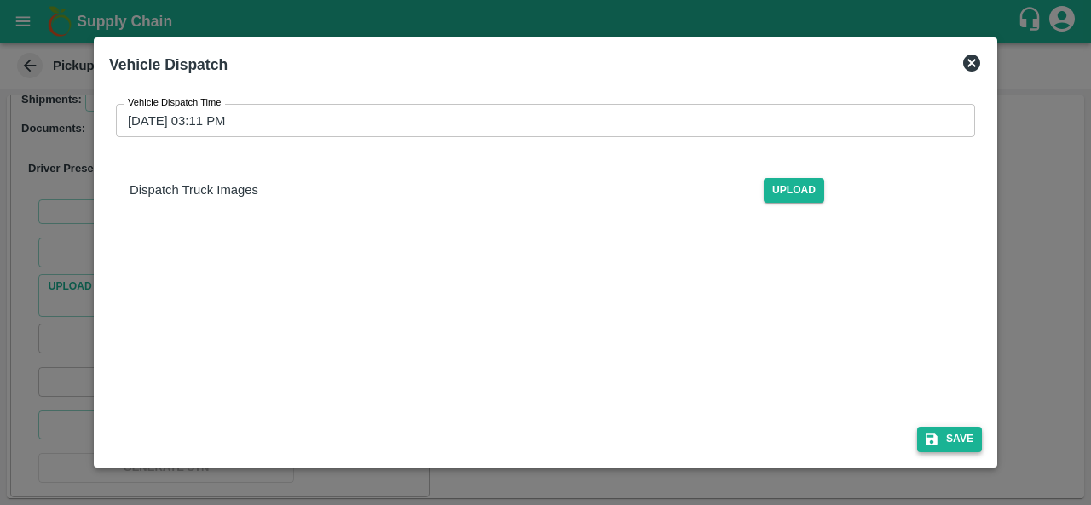
click at [973, 441] on button "Save" at bounding box center [949, 439] width 65 height 25
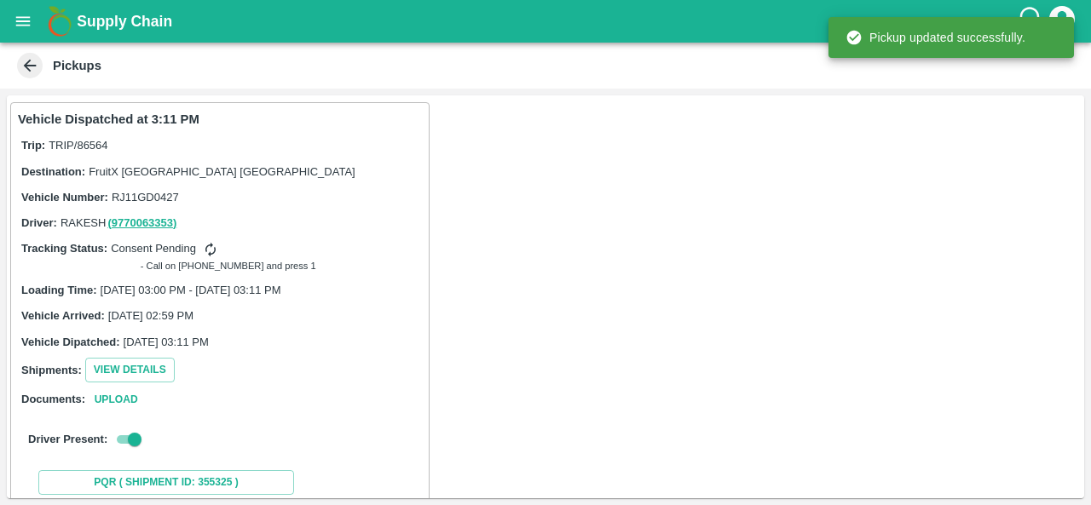
scroll to position [271, 0]
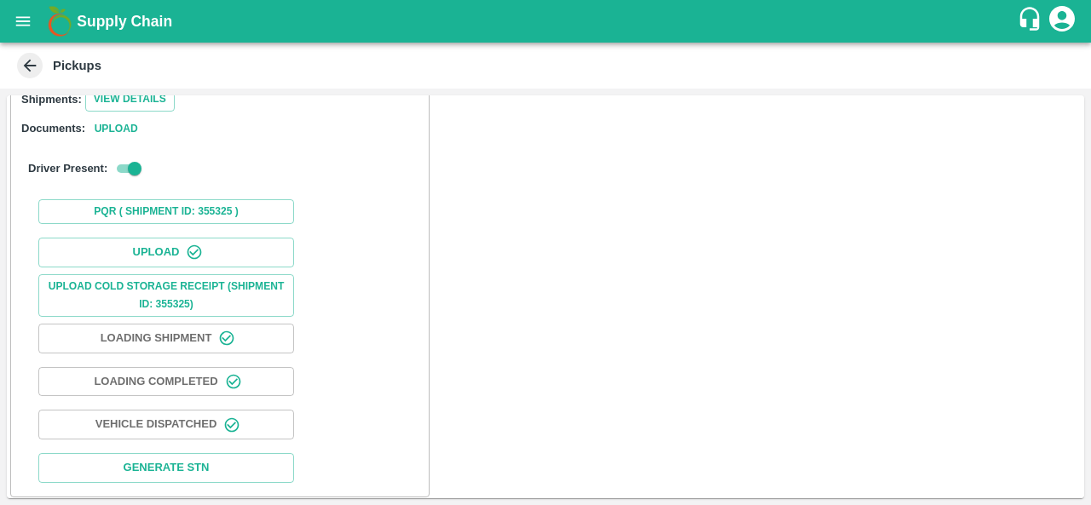
click at [19, 14] on icon "open drawer" at bounding box center [23, 21] width 19 height 19
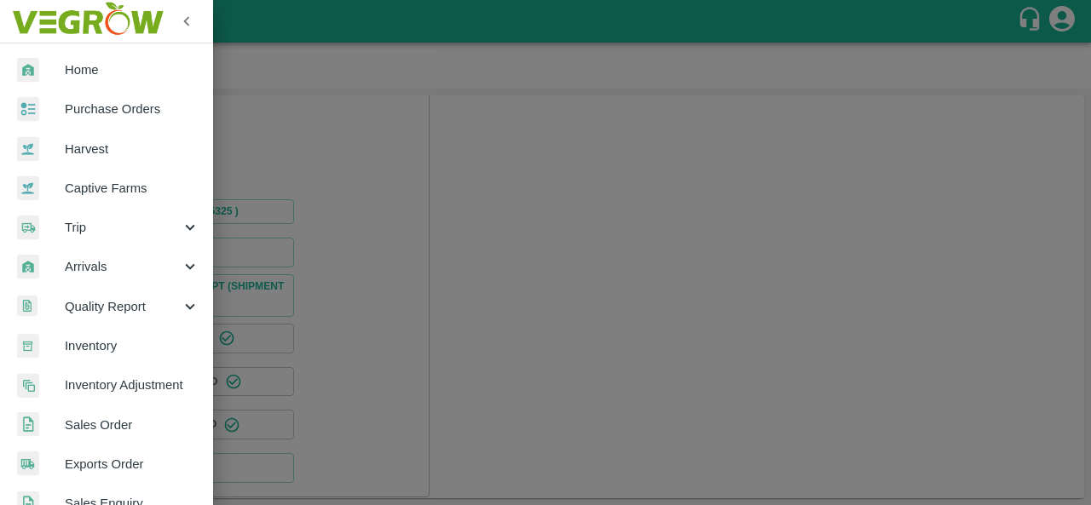
click at [575, 196] on div at bounding box center [545, 252] width 1091 height 505
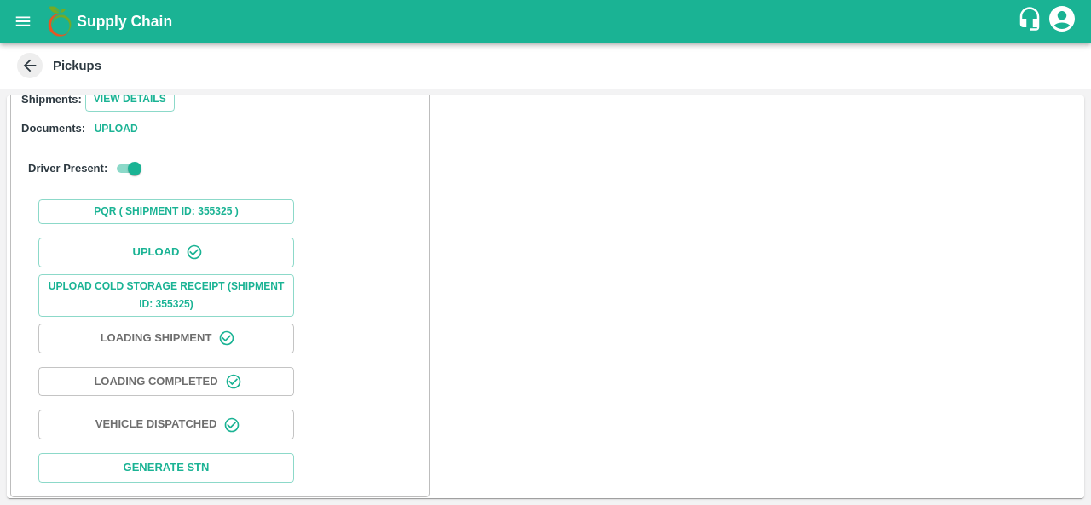
scroll to position [0, 0]
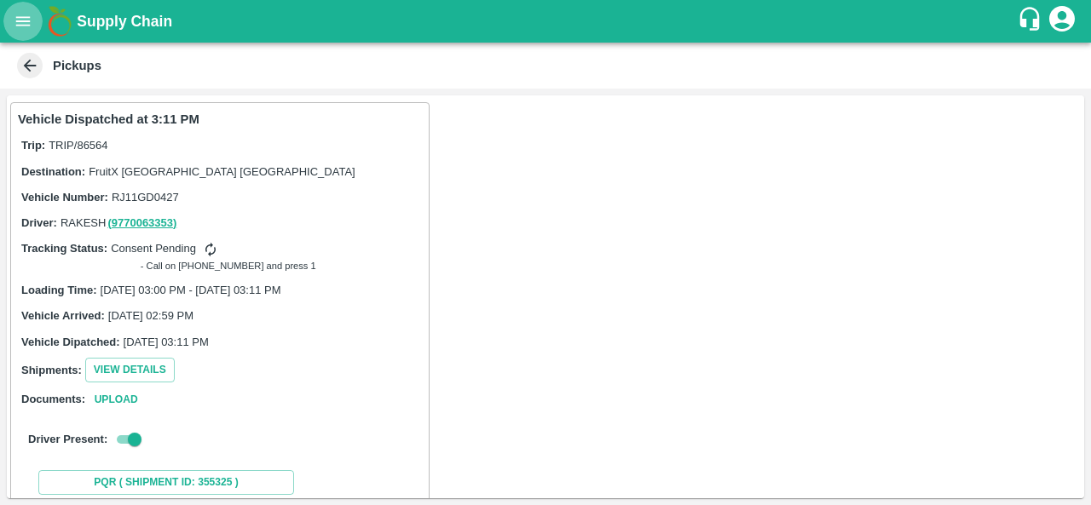
click at [29, 20] on icon "open drawer" at bounding box center [23, 21] width 19 height 19
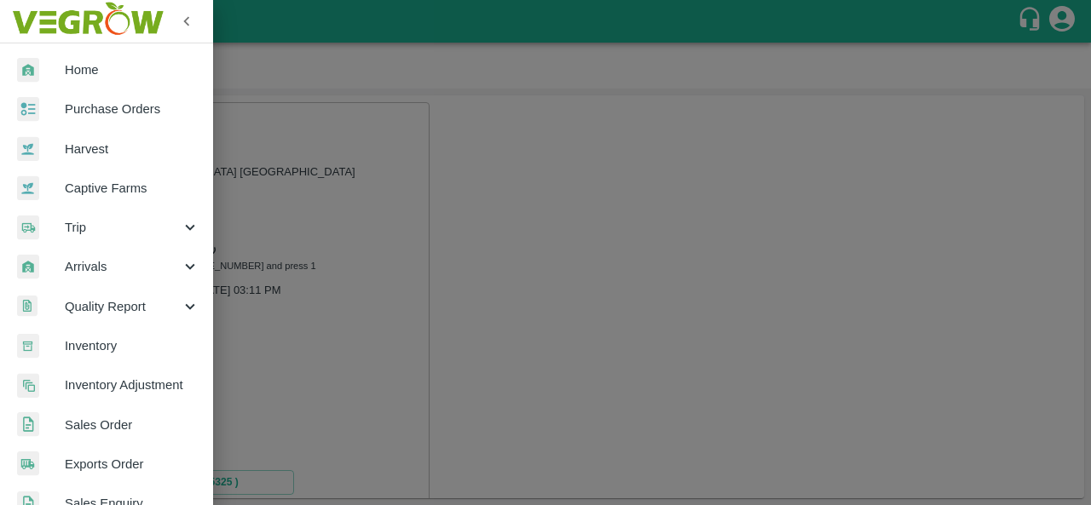
click at [118, 105] on span "Purchase Orders" at bounding box center [132, 109] width 135 height 19
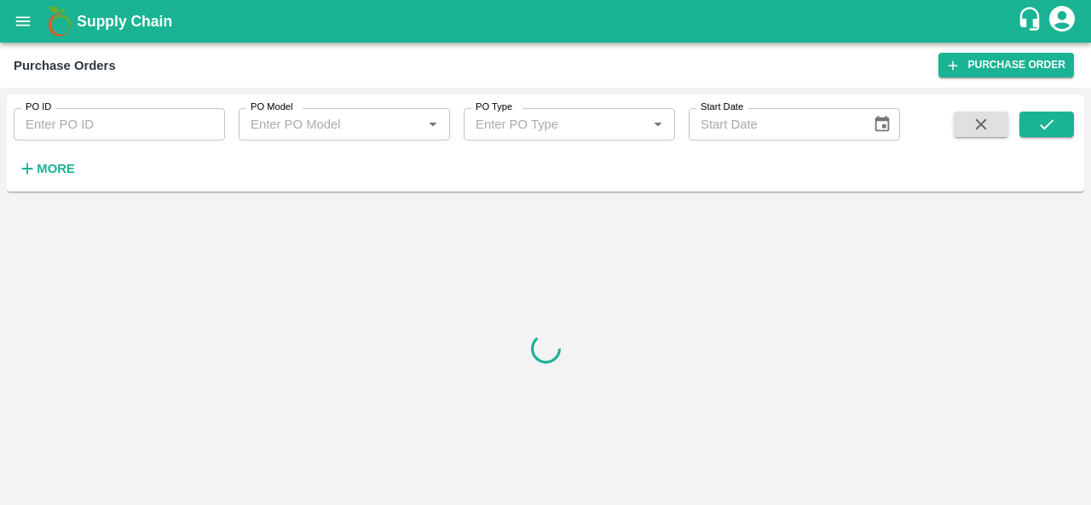
click at [56, 162] on strong "More" at bounding box center [56, 169] width 38 height 14
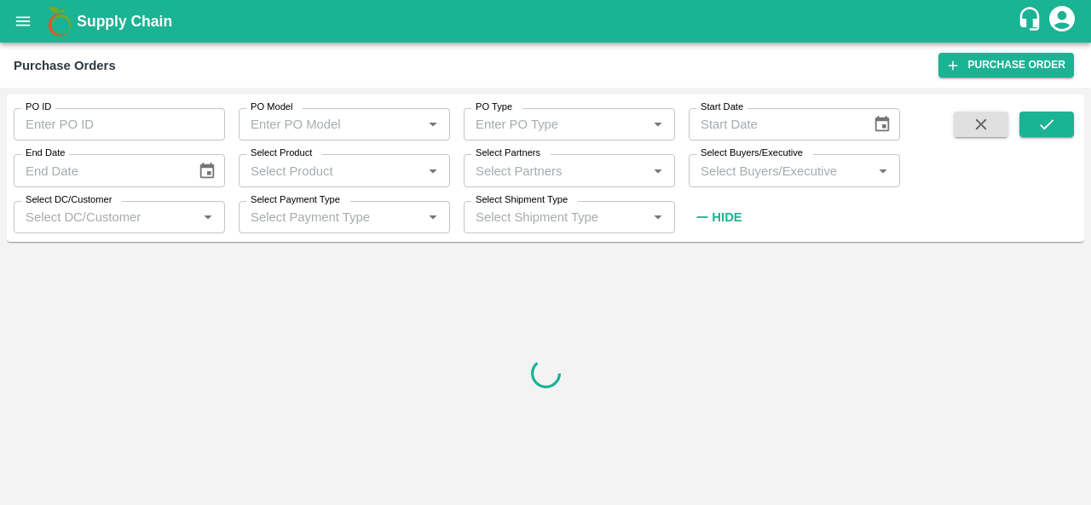
click at [753, 175] on input "Select Buyers/Executive" at bounding box center [780, 170] width 173 height 22
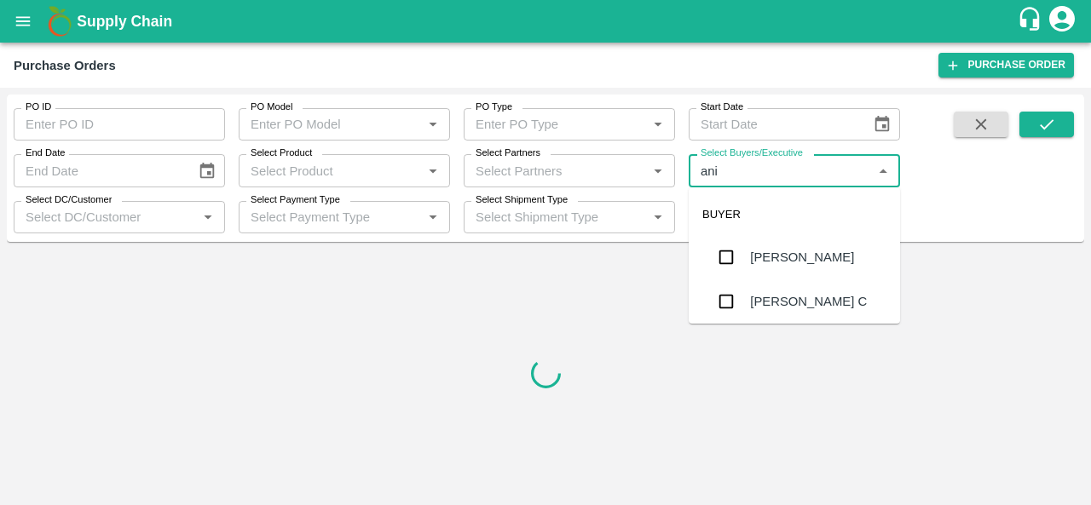
type input "anil"
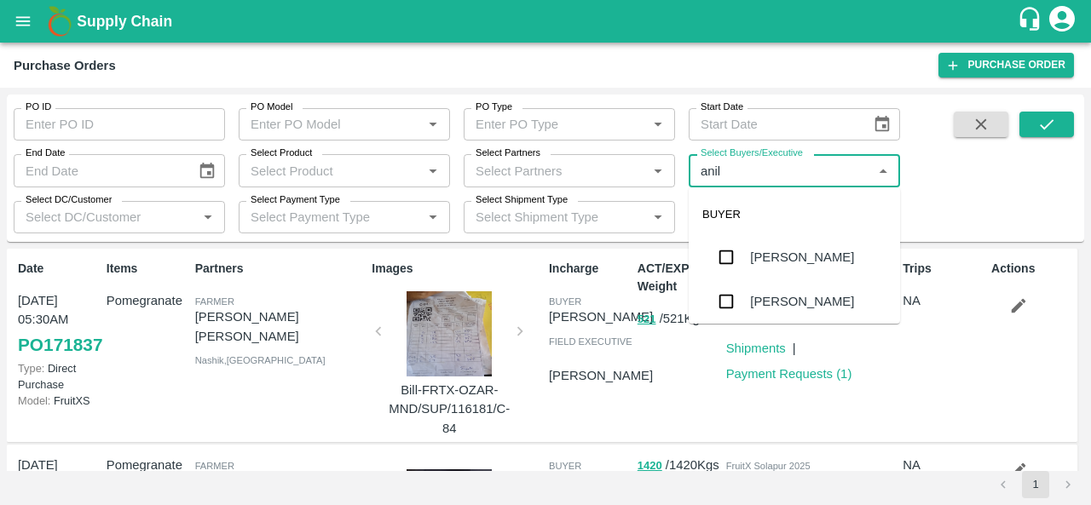
click at [779, 257] on div "[PERSON_NAME]" at bounding box center [802, 257] width 104 height 19
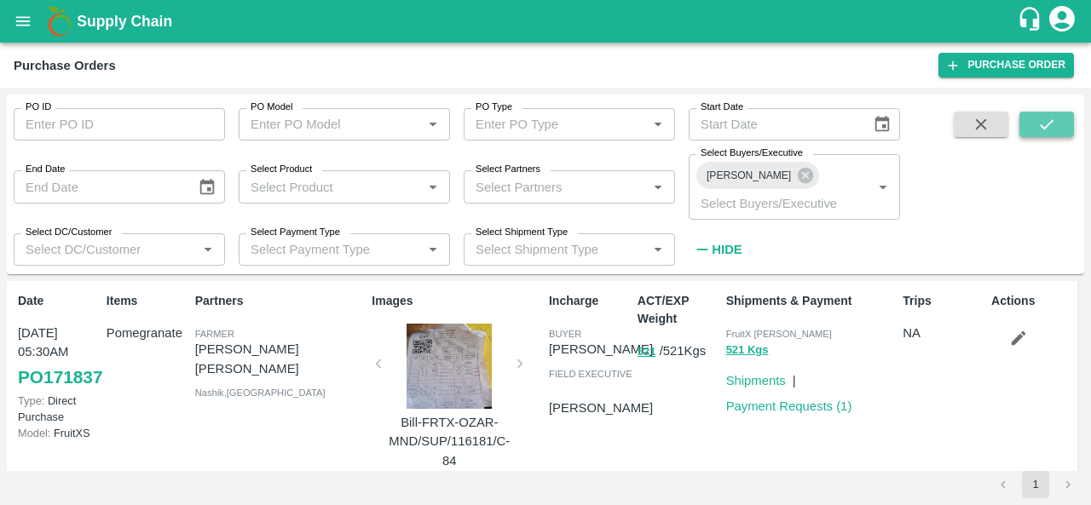
click at [1055, 131] on icon "submit" at bounding box center [1046, 124] width 19 height 19
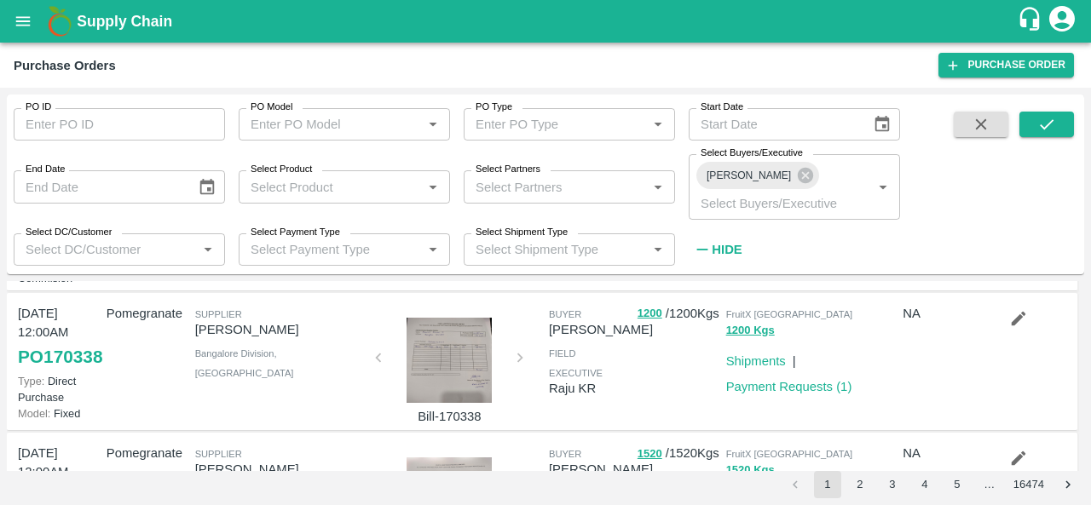
scroll to position [1145, 0]
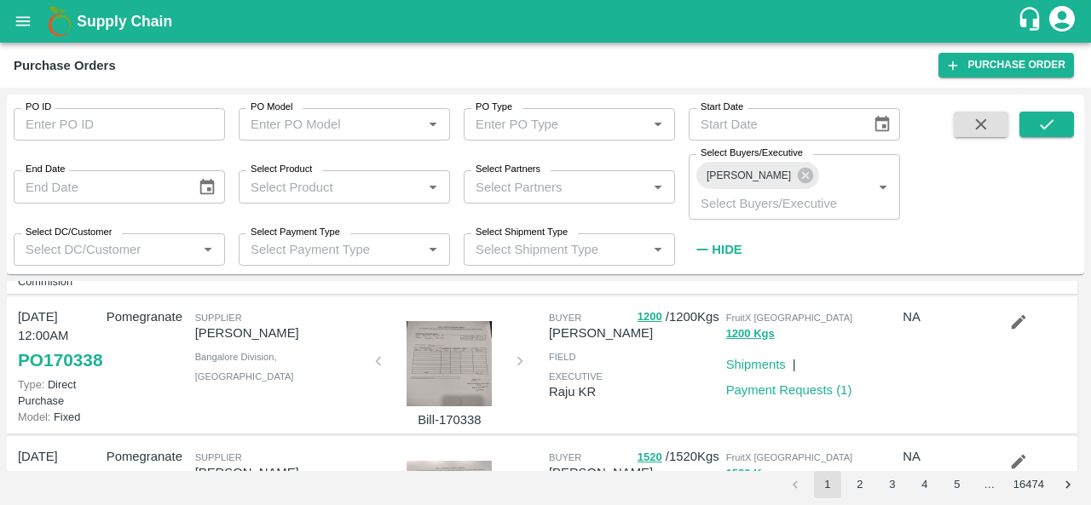
drag, startPoint x: 192, startPoint y: 400, endPoint x: 286, endPoint y: 397, distance: 94.6
click at [286, 290] on div "Farmer, Supplier, Service Provider, Transporter, Other S.O. FRUIT Co. ( Sardeva…" at bounding box center [276, 226] width 177 height 125
copy p "S.O. FRUIT Co."
click at [391, 290] on div at bounding box center [453, 226] width 177 height 125
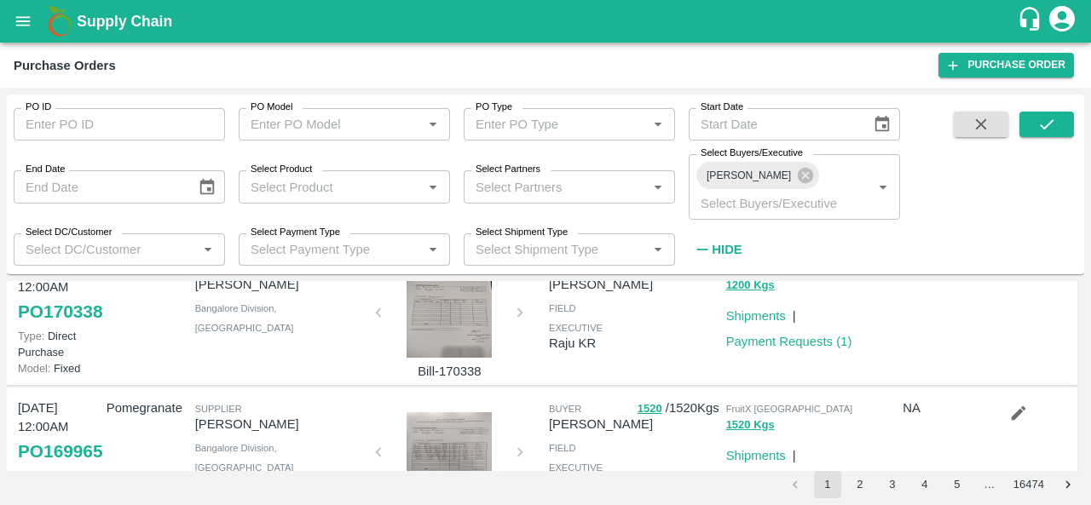
scroll to position [1194, 0]
click at [20, 18] on icon "open drawer" at bounding box center [23, 20] width 14 height 9
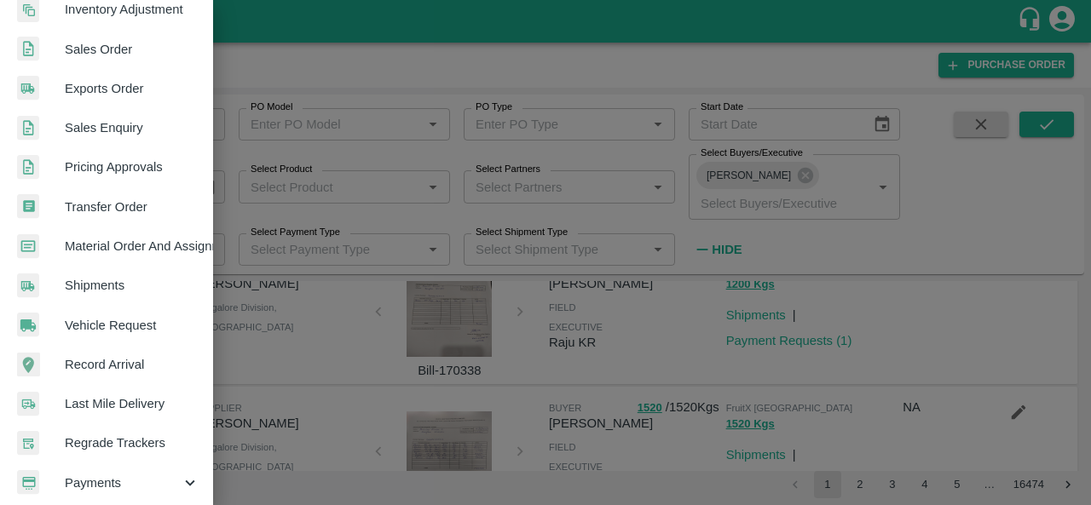
scroll to position [465, 0]
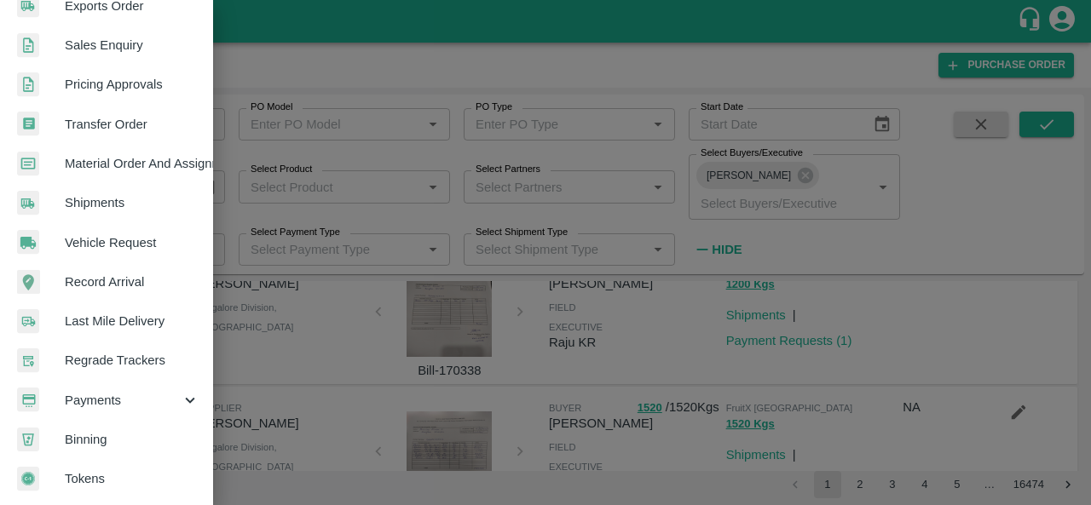
click at [117, 400] on span "Payments" at bounding box center [123, 400] width 116 height 19
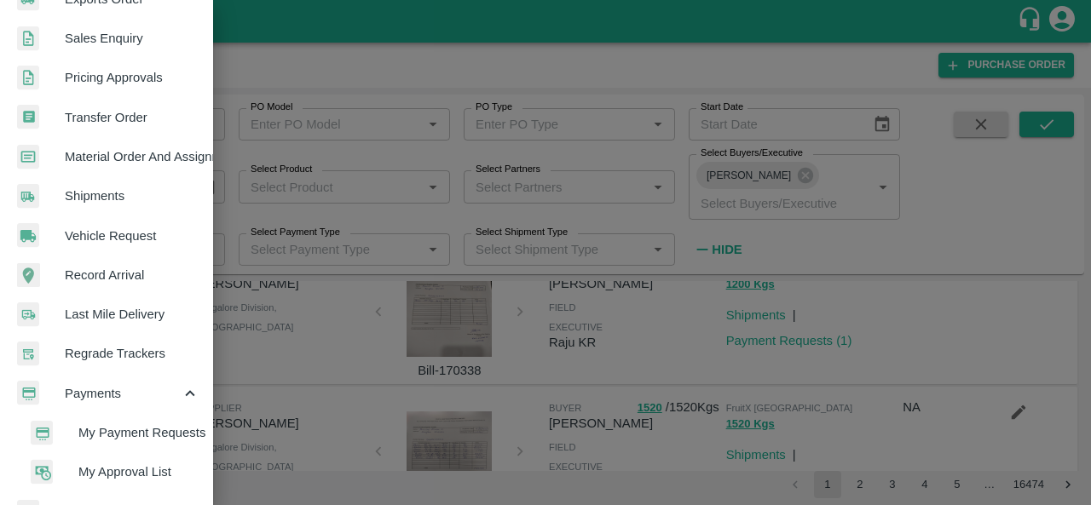
click at [122, 444] on li "My Payment Requests" at bounding box center [113, 432] width 199 height 39
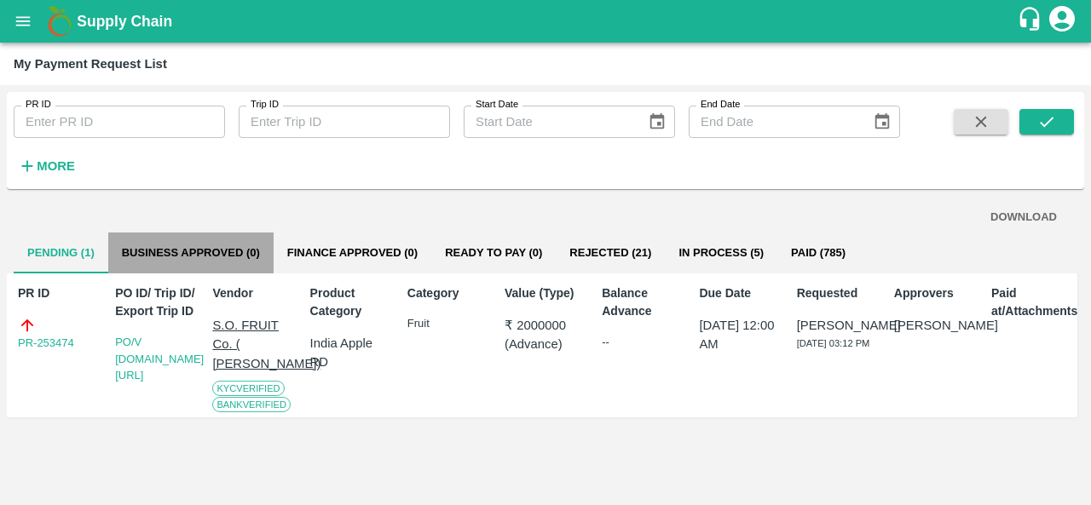
click at [176, 243] on button "Business Approved (0)" at bounding box center [190, 253] width 165 height 41
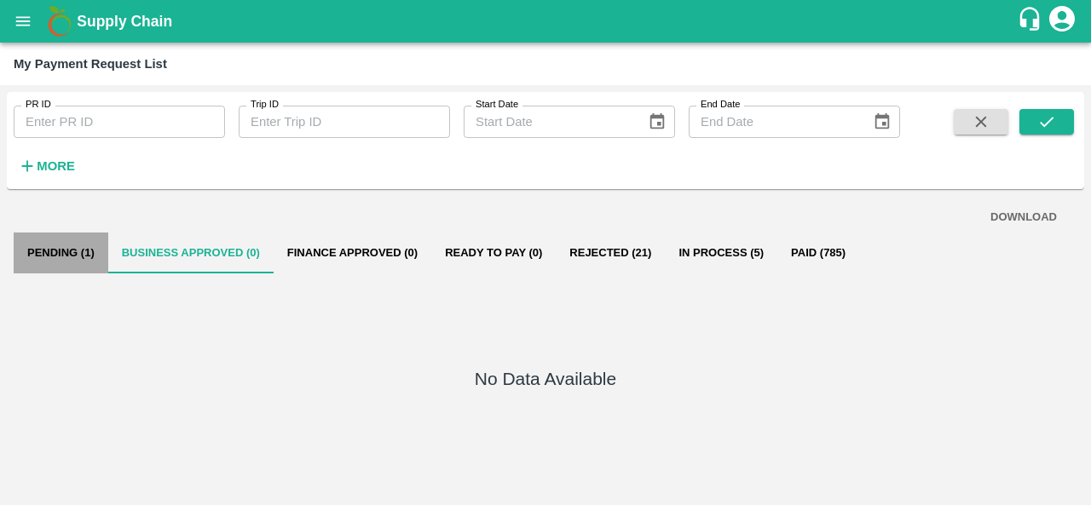
click at [58, 251] on button "Pending (1)" at bounding box center [61, 253] width 95 height 41
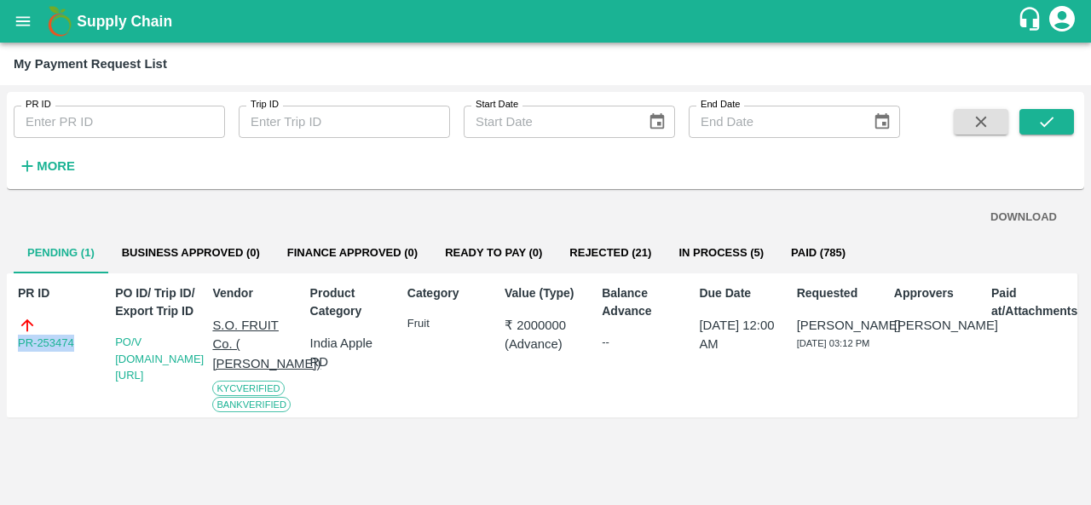
drag, startPoint x: 16, startPoint y: 349, endPoint x: 74, endPoint y: 356, distance: 58.5
click at [74, 356] on div "PR ID PR-253474" at bounding box center [55, 346] width 89 height 136
copy link "PR-253474"
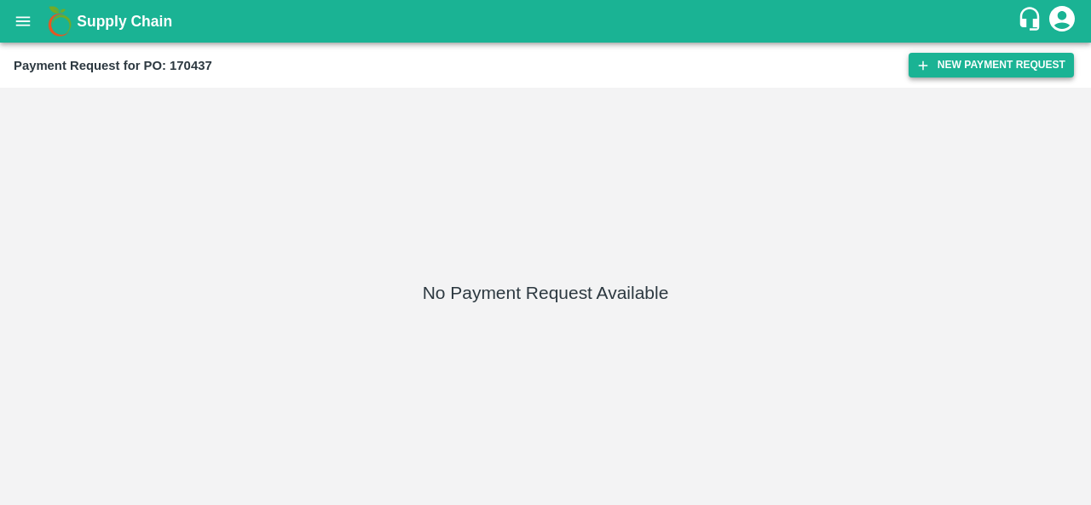
click at [965, 67] on button "New Payment Request" at bounding box center [990, 65] width 165 height 25
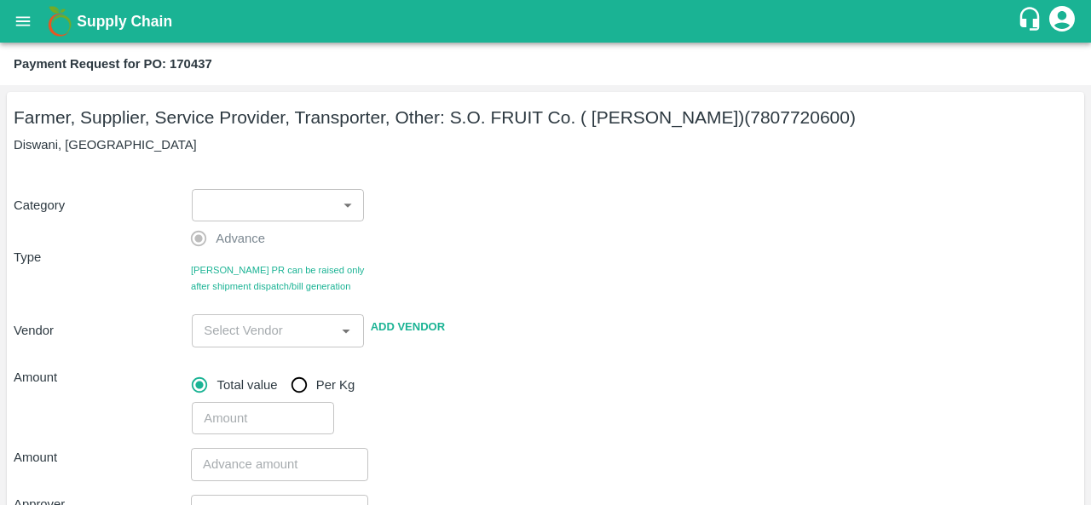
click at [264, 207] on body "Supply Chain Payment Request for PO: 170437 Farmer, Supplier, Service Provider,…" at bounding box center [545, 252] width 1091 height 505
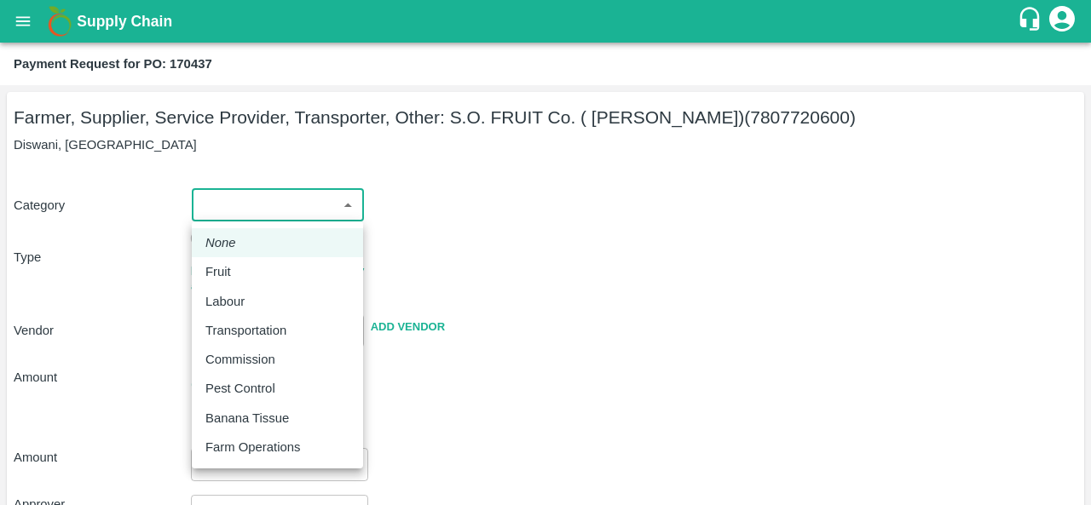
click at [227, 267] on p "Fruit" at bounding box center [218, 271] width 26 height 19
type input "1"
type input "S.O. FRUIT Co. ( Sardevan Singh) - 7807720600(Farmer, Supplier, Service Provide…"
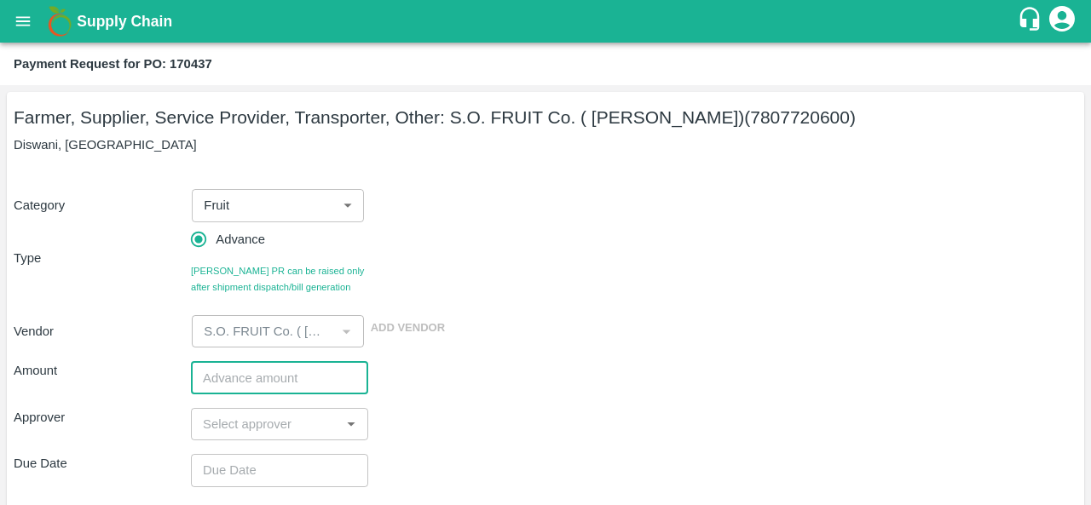
click at [264, 376] on input "number" at bounding box center [279, 377] width 177 height 32
type input "2000000"
click at [237, 413] on input "input" at bounding box center [265, 424] width 139 height 22
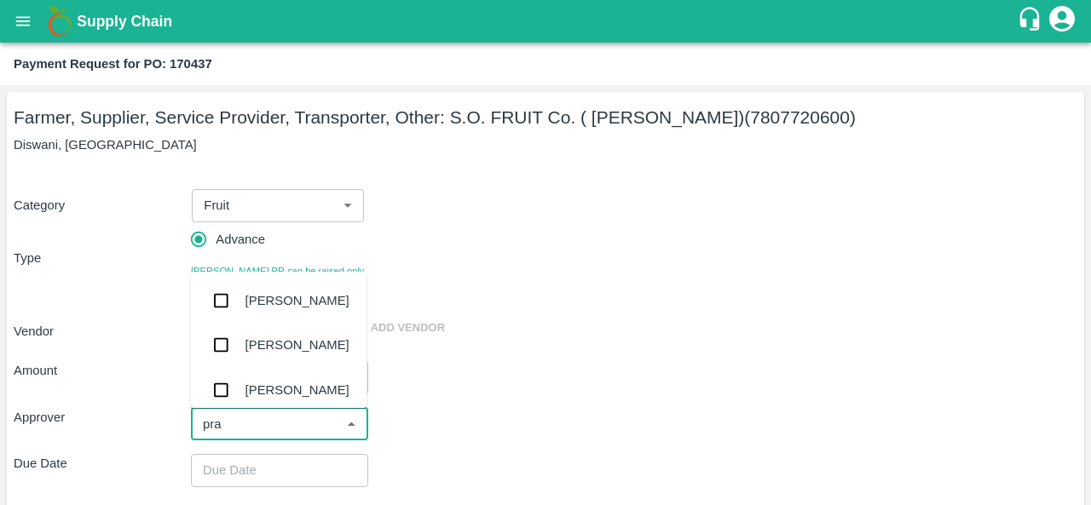
type input "prav"
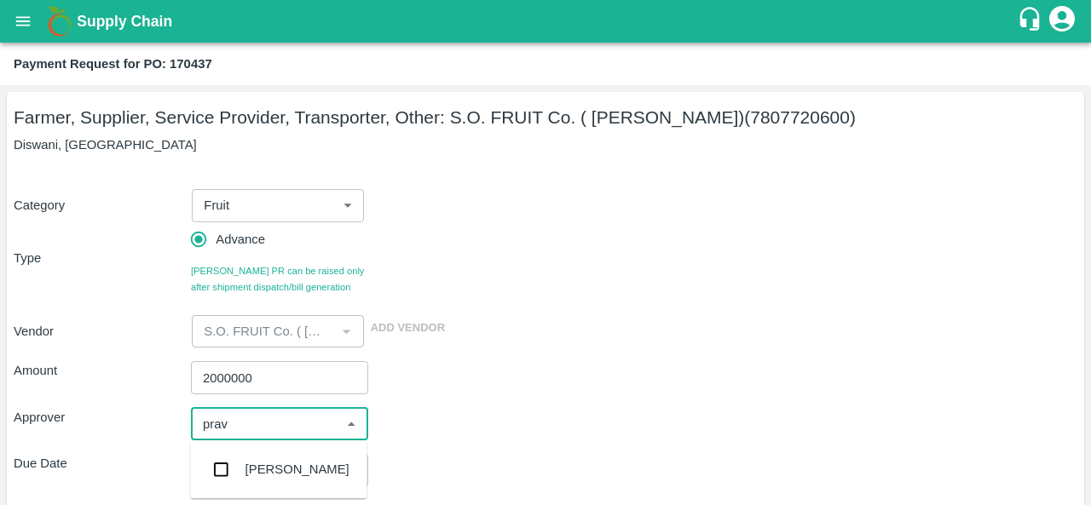
click at [264, 478] on div "Praveen Kumar" at bounding box center [297, 469] width 104 height 19
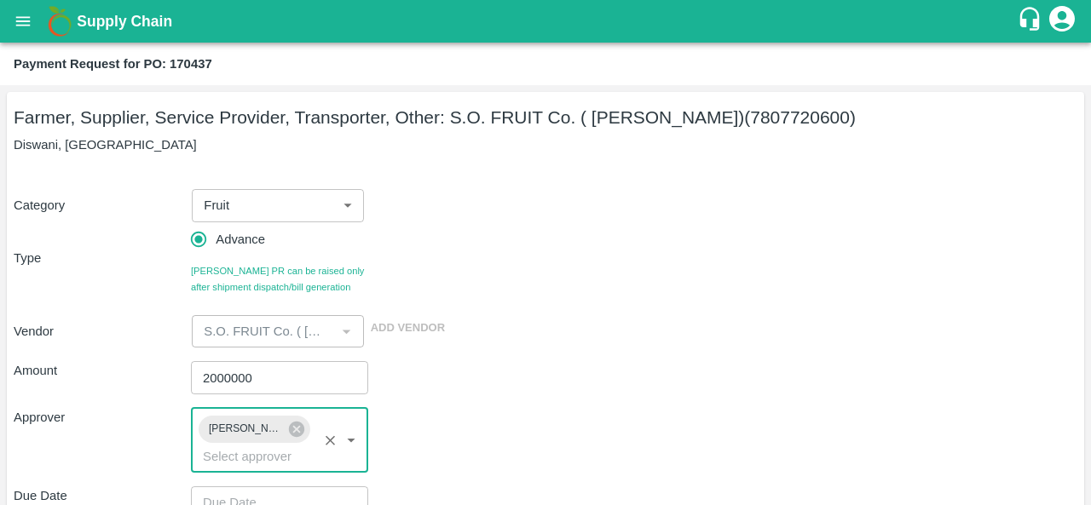
click at [505, 448] on div "Approver Praveen Kumar ​" at bounding box center [546, 440] width 1064 height 65
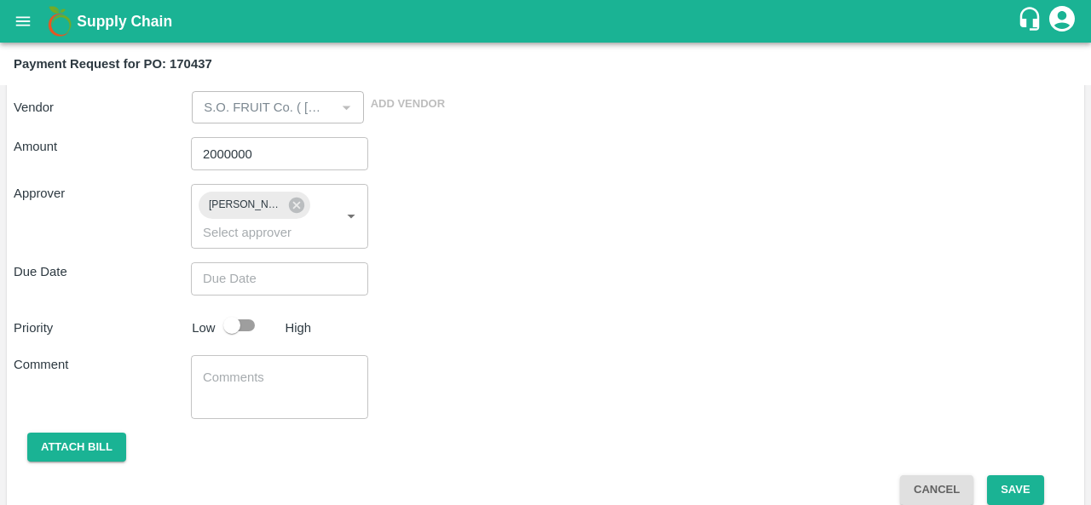
scroll to position [244, 0]
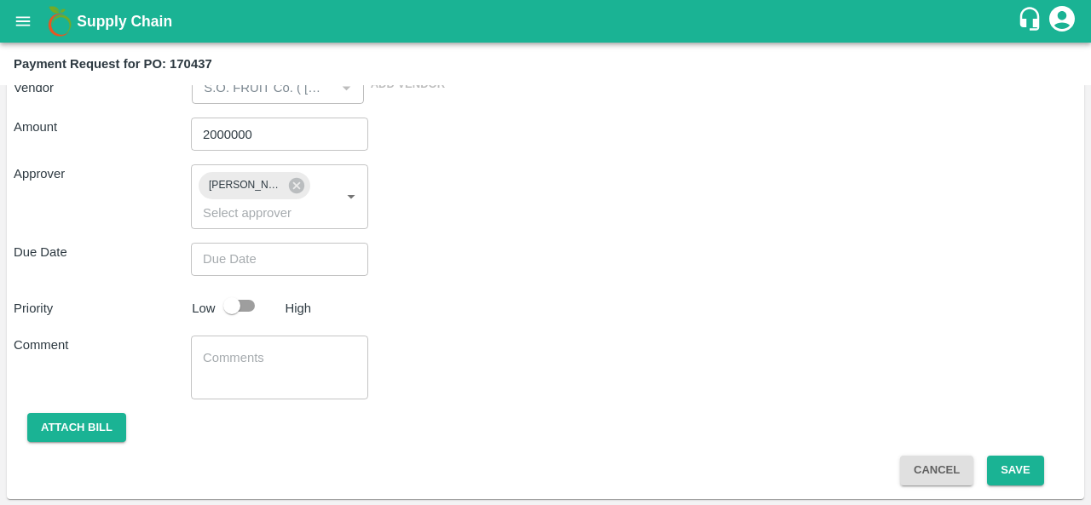
type input "DD/MM/YYYY hh:mm aa"
click at [259, 255] on input "DD/MM/YYYY hh:mm aa" at bounding box center [273, 259] width 165 height 32
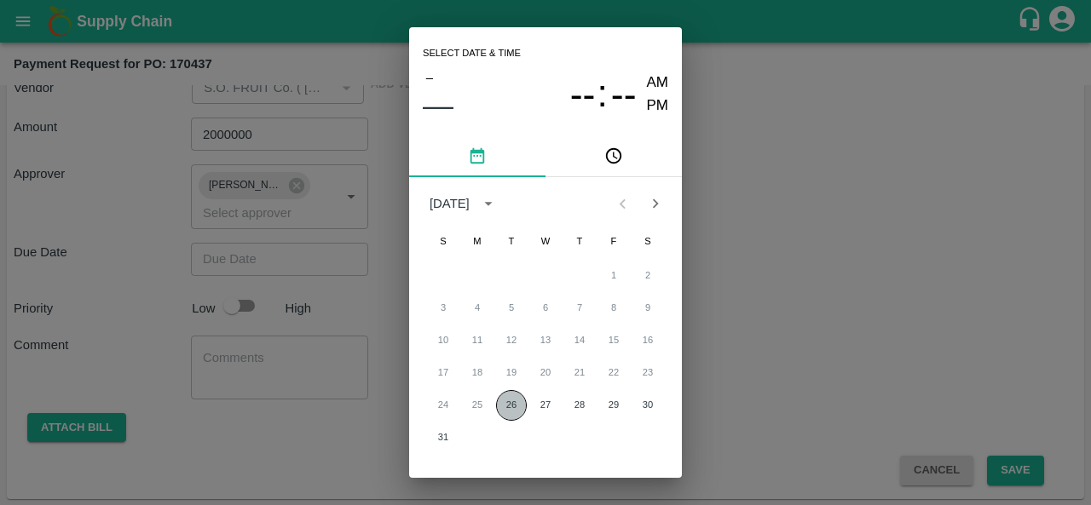
click at [508, 410] on button "26" at bounding box center [511, 405] width 31 height 31
type input "26/08/2025 12:00 AM"
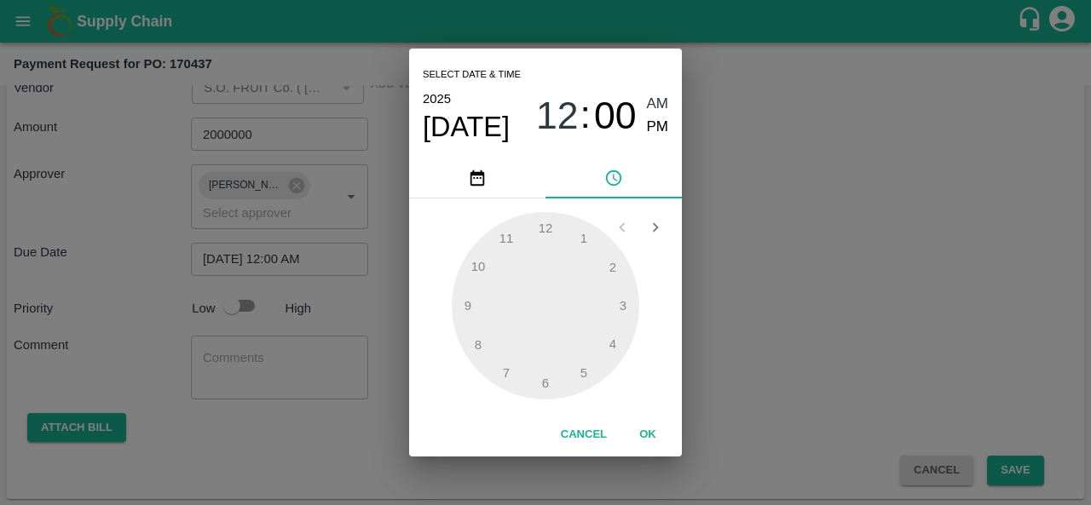
click at [700, 371] on div "Select date & time 2025 Aug 26 12 : 00 AM PM 1 2 3 4 5 6 7 8 9 10 11 12 Cancel …" at bounding box center [545, 252] width 1091 height 505
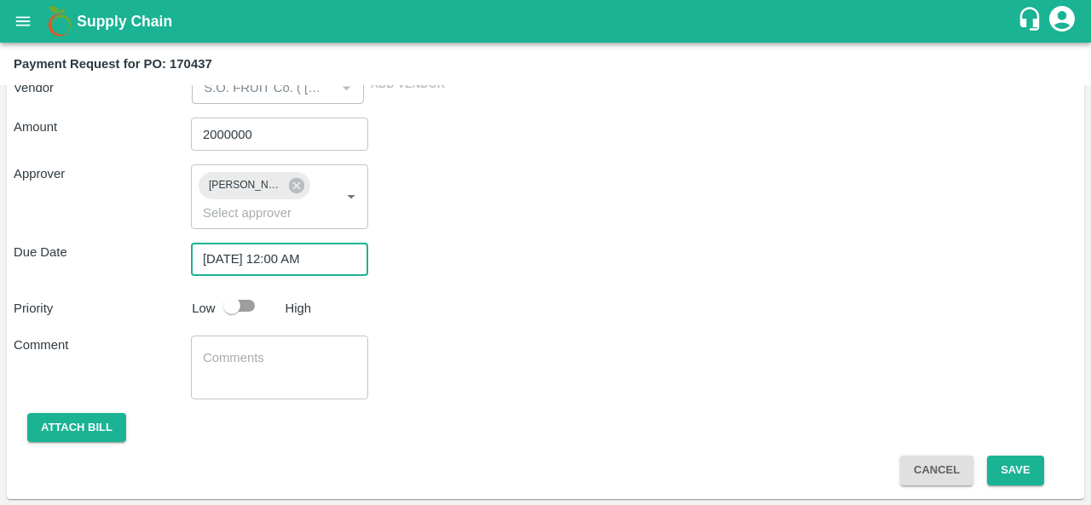
click at [243, 297] on input "checkbox" at bounding box center [231, 306] width 97 height 32
checkbox input "true"
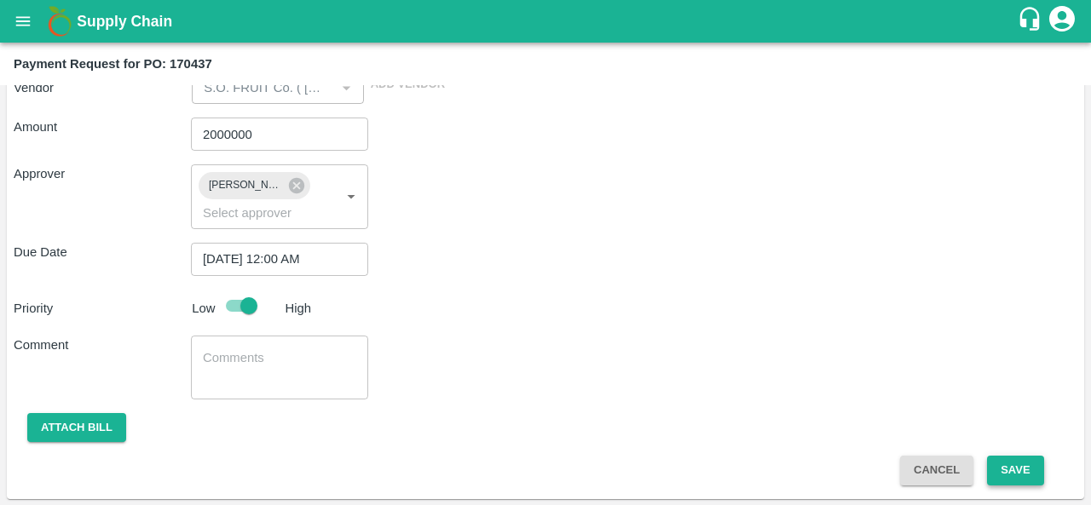
click at [1010, 468] on button "Save" at bounding box center [1015, 471] width 56 height 30
